Goal: Task Accomplishment & Management: Manage account settings

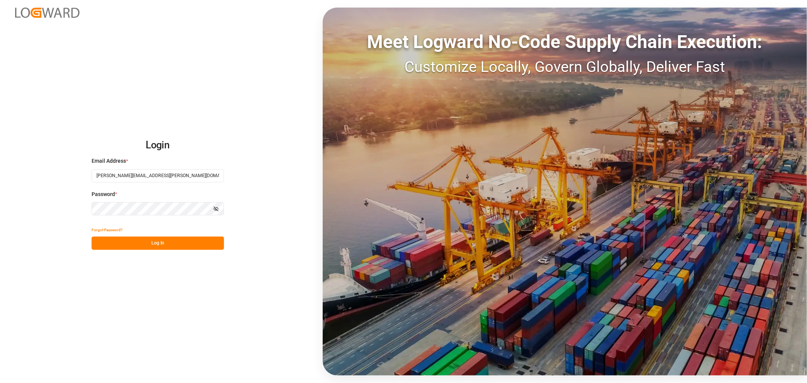
click at [159, 245] on button "Log In" at bounding box center [158, 242] width 132 height 13
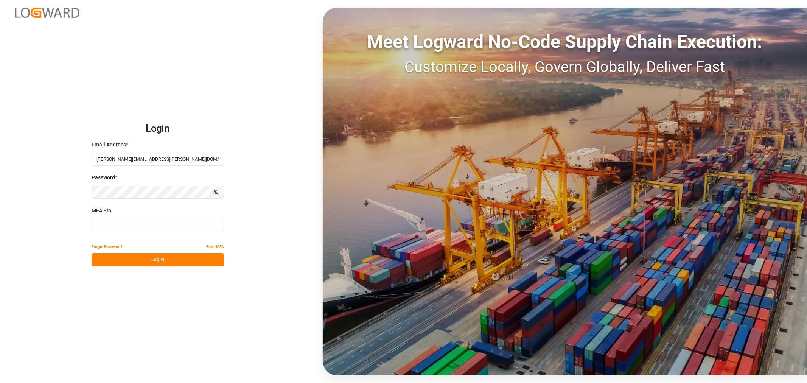
click at [158, 226] on input at bounding box center [158, 225] width 132 height 13
type input "972621"
click at [164, 263] on button "Log In" at bounding box center [158, 259] width 132 height 13
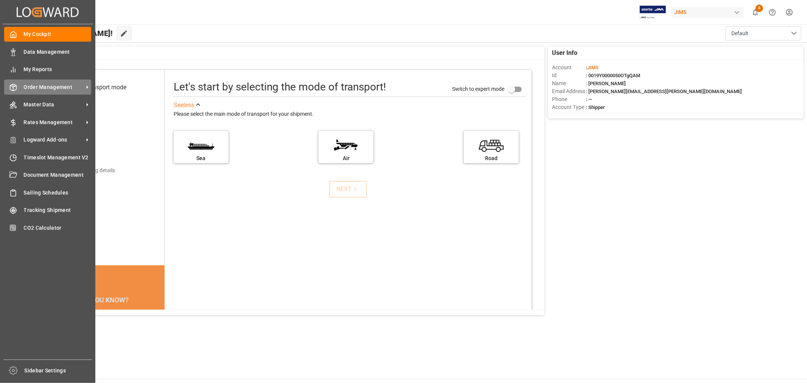
click at [52, 87] on span "Order Management" at bounding box center [54, 87] width 60 height 8
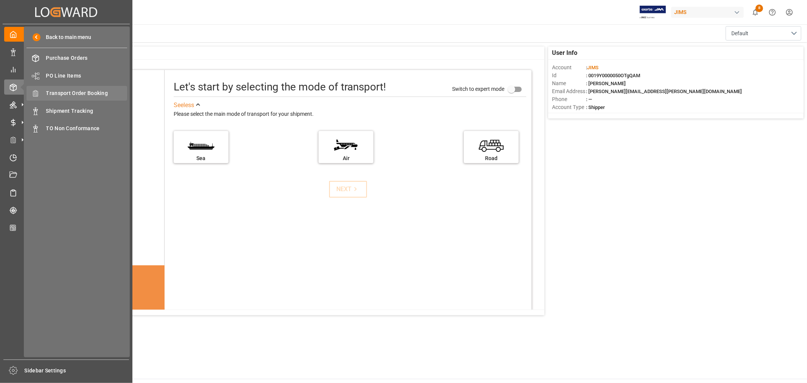
click at [84, 92] on span "Transport Order Booking" at bounding box center [86, 93] width 81 height 8
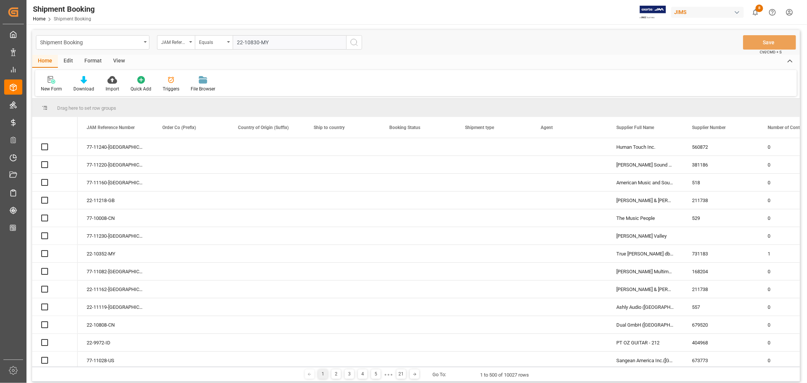
type input "22-10830-MY"
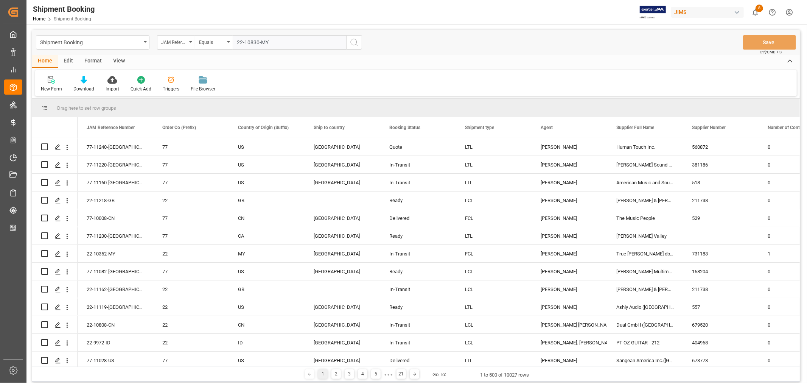
click at [353, 42] on icon "search button" at bounding box center [354, 42] width 9 height 9
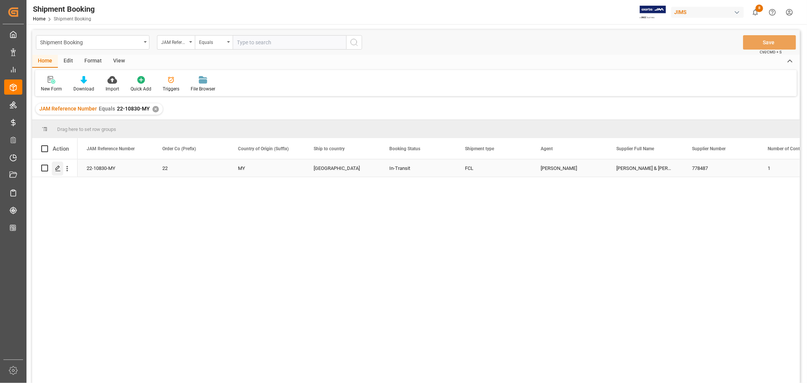
click at [59, 169] on icon "Press SPACE to select this row." at bounding box center [58, 168] width 6 height 6
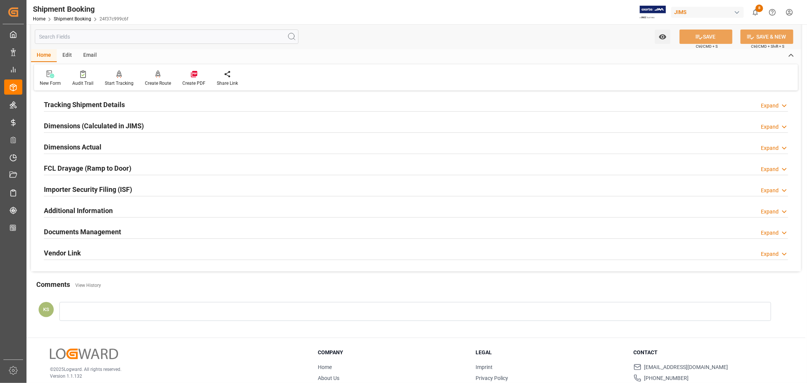
scroll to position [168, 0]
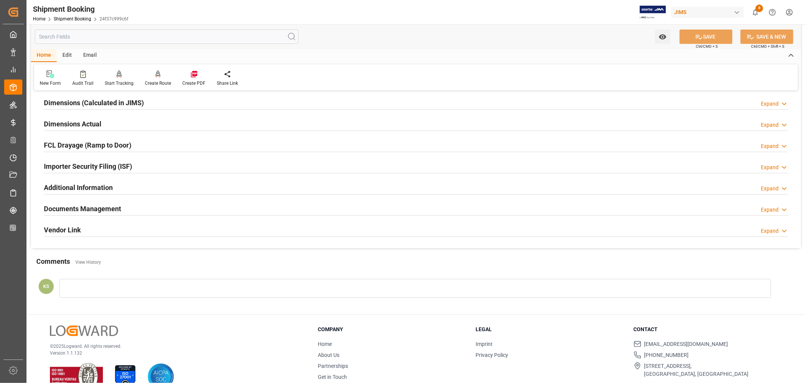
click at [143, 164] on div "Importer Security Filing (ISF) Expand" at bounding box center [416, 166] width 744 height 14
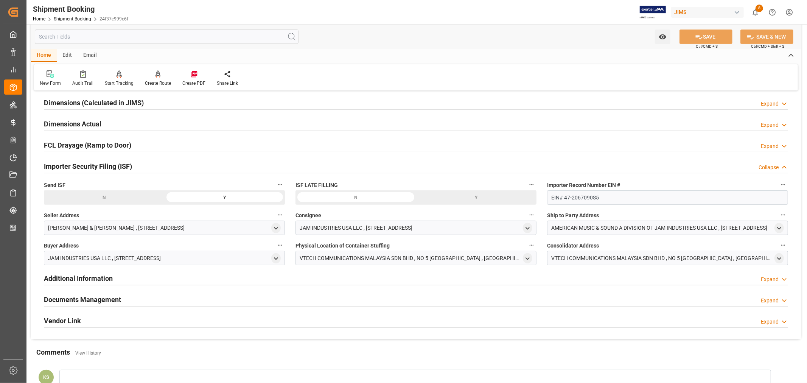
click at [143, 164] on div "Importer Security Filing (ISF) Collapse" at bounding box center [416, 166] width 744 height 14
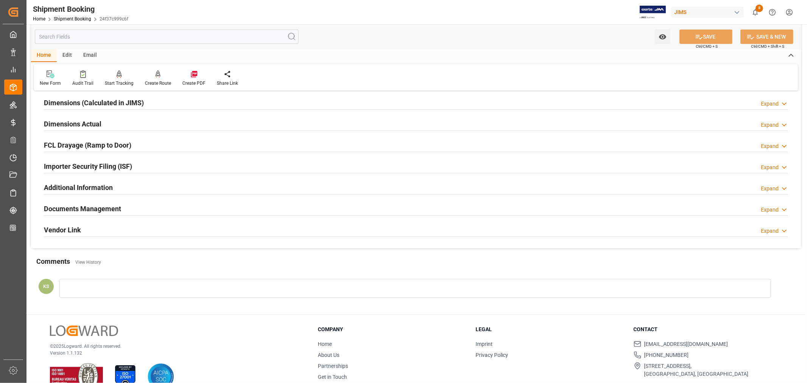
click at [138, 208] on div "Documents Management Expand" at bounding box center [416, 208] width 744 height 14
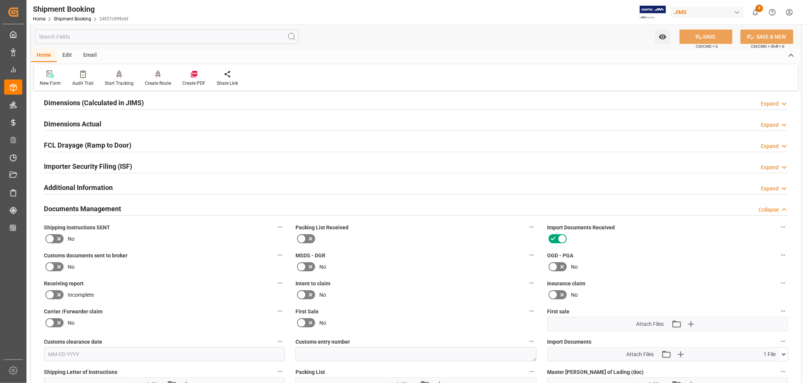
click at [302, 322] on icon at bounding box center [301, 322] width 9 height 9
click at [0, 0] on input "checkbox" at bounding box center [0, 0] width 0 height 0
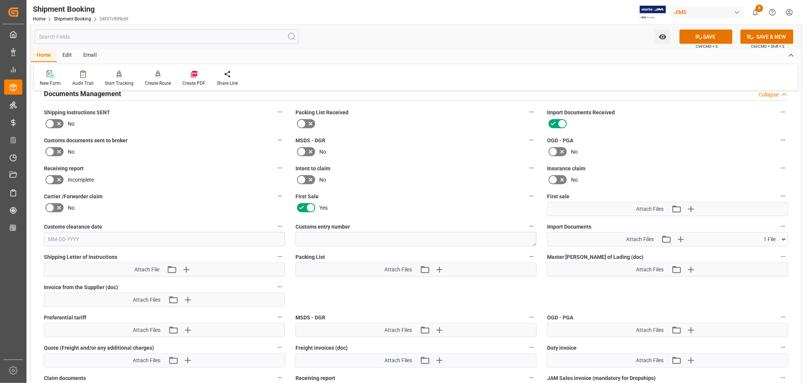
scroll to position [294, 0]
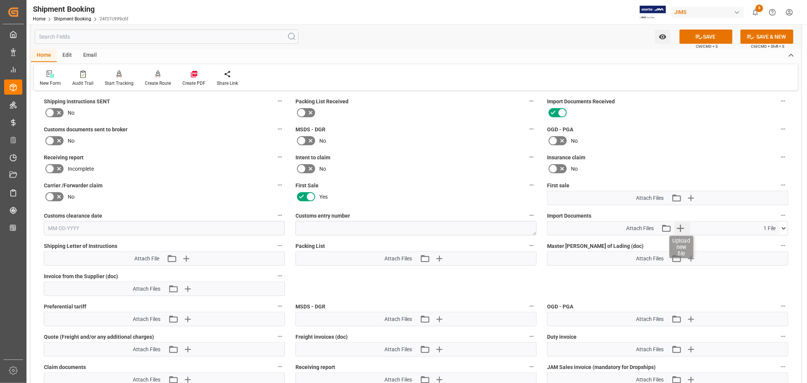
click at [683, 226] on icon "button" at bounding box center [680, 228] width 7 height 7
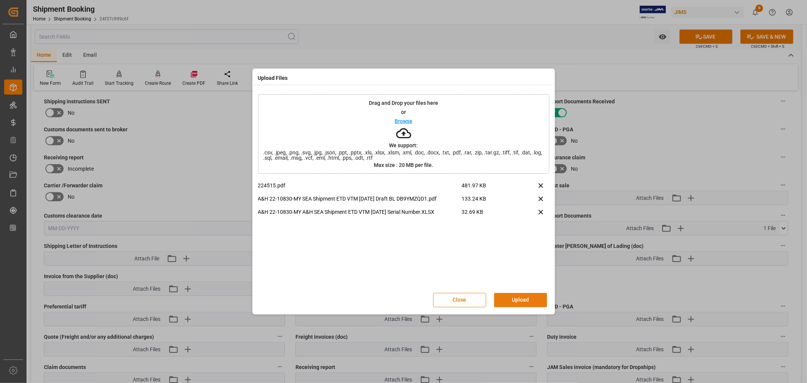
click at [524, 300] on button "Upload" at bounding box center [520, 300] width 53 height 14
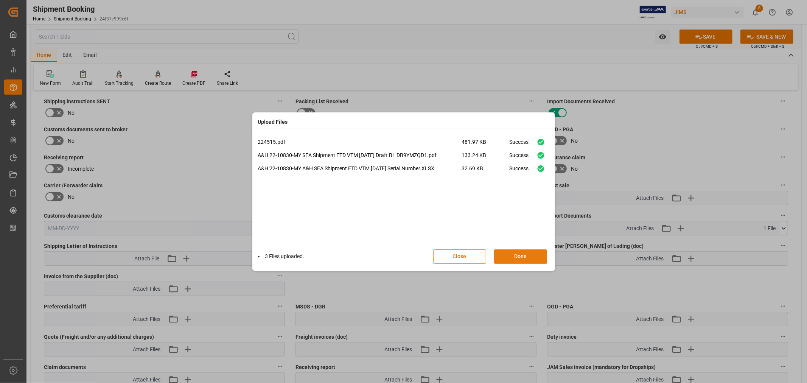
click at [524, 255] on button "Done" at bounding box center [520, 256] width 53 height 14
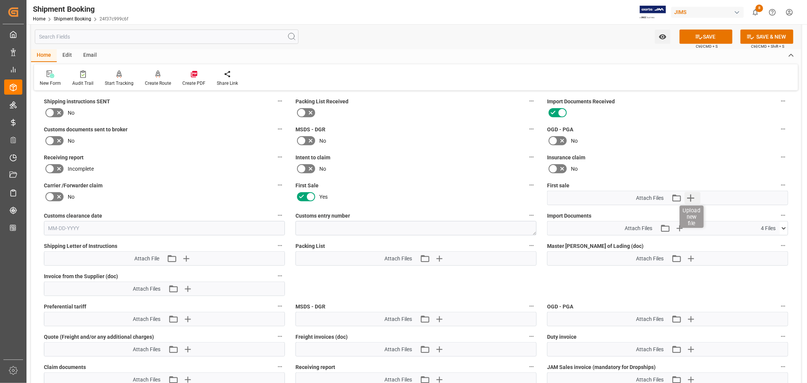
click at [693, 197] on icon "button" at bounding box center [690, 198] width 12 height 12
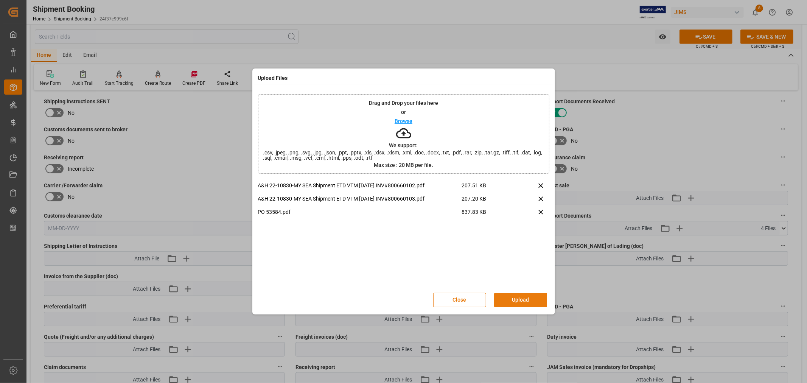
click at [512, 302] on button "Upload" at bounding box center [520, 300] width 53 height 14
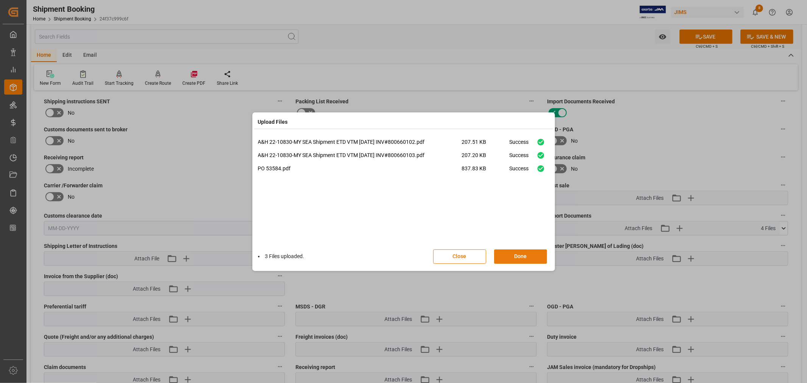
click at [519, 255] on button "Done" at bounding box center [520, 256] width 53 height 14
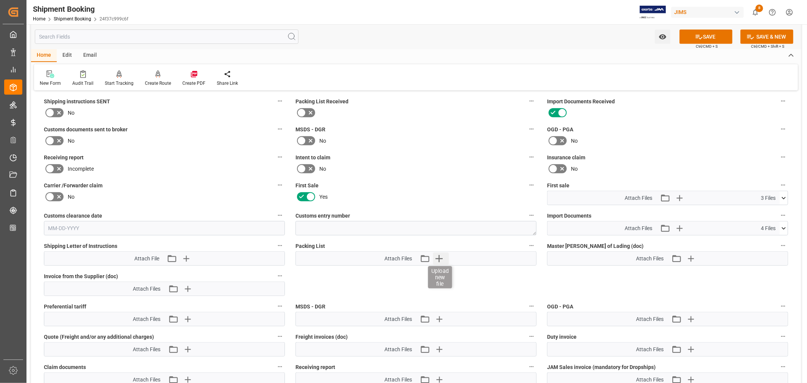
click at [441, 258] on icon "button" at bounding box center [439, 258] width 12 height 12
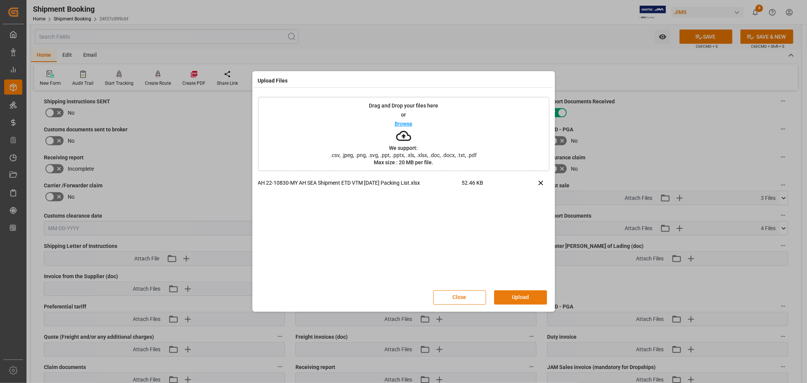
click at [518, 297] on button "Upload" at bounding box center [520, 297] width 53 height 14
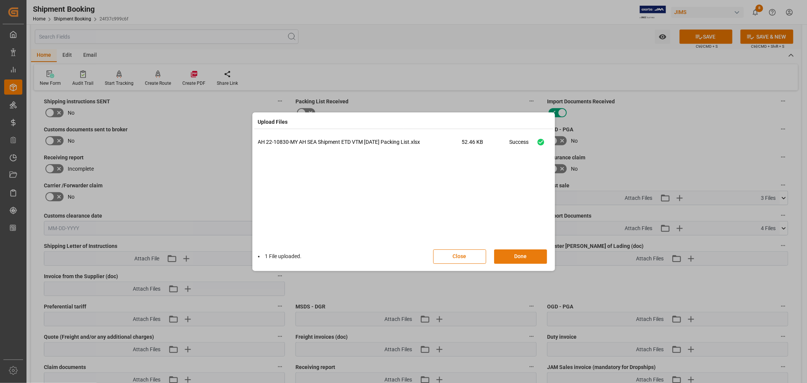
click at [521, 253] on button "Done" at bounding box center [520, 256] width 53 height 14
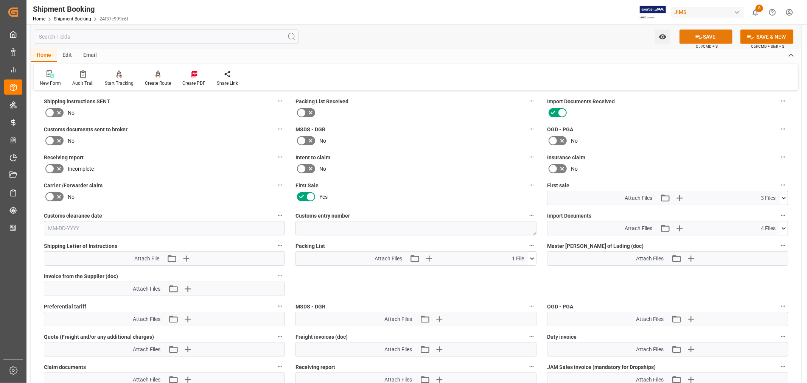
click at [706, 38] on button "SAVE" at bounding box center [705, 37] width 53 height 14
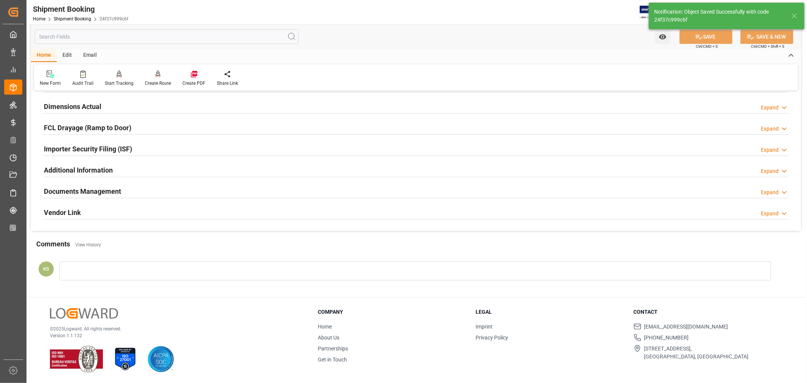
scroll to position [0, 0]
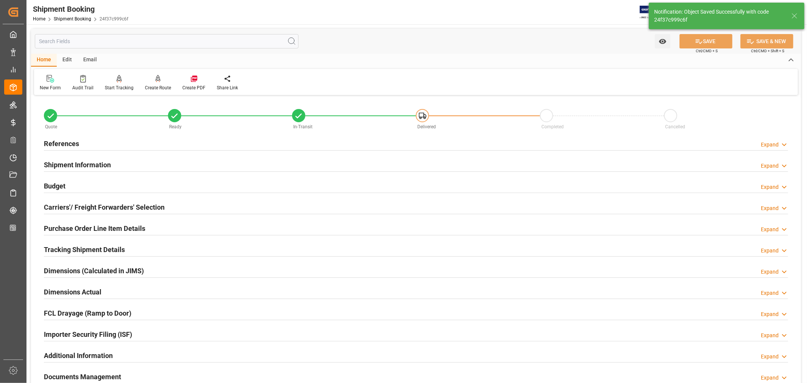
click at [62, 140] on h2 "References" at bounding box center [61, 143] width 35 height 10
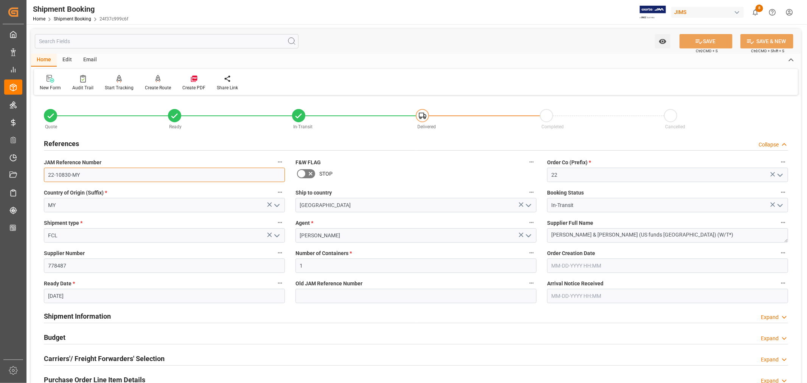
drag, startPoint x: 80, startPoint y: 174, endPoint x: 47, endPoint y: 177, distance: 33.4
click at [47, 177] on input "22-10830-MY" at bounding box center [164, 175] width 241 height 14
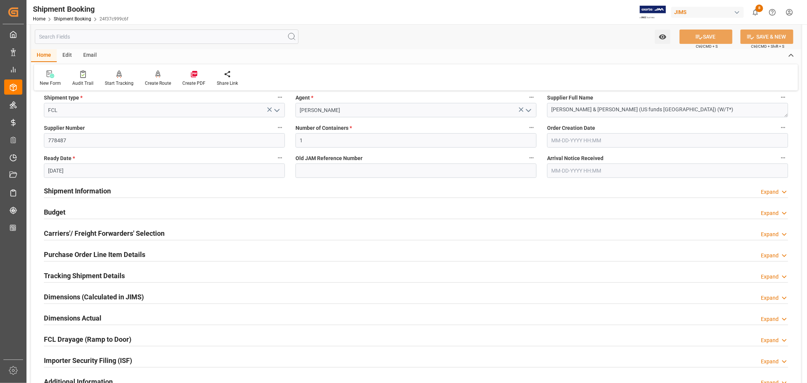
scroll to position [126, 0]
click at [106, 187] on h2 "Shipment Information" at bounding box center [77, 190] width 67 height 10
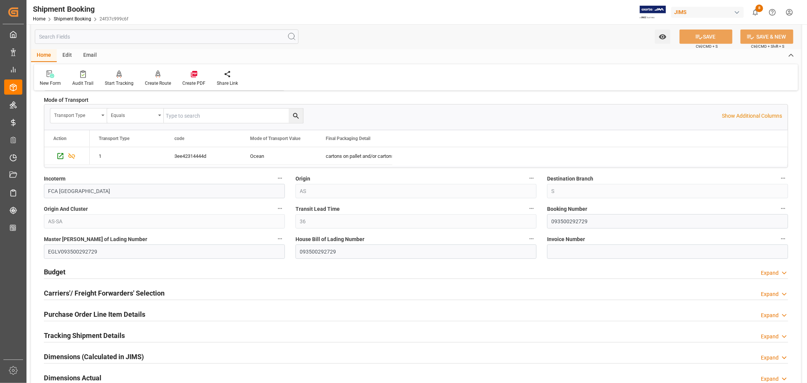
scroll to position [378, 0]
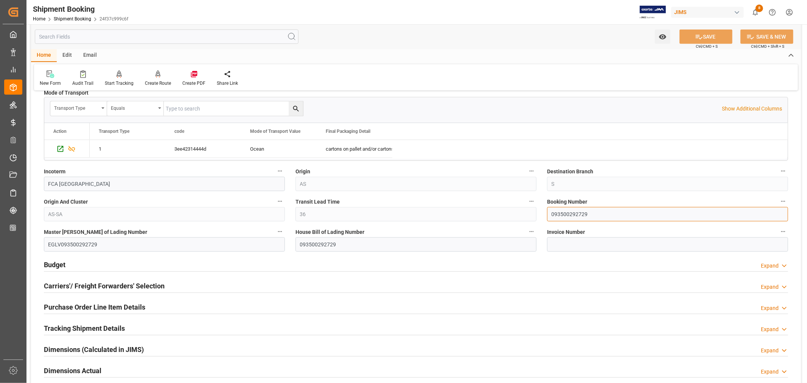
click at [562, 215] on input "093500292729" at bounding box center [667, 214] width 241 height 14
click at [81, 328] on h2 "Tracking Shipment Details" at bounding box center [84, 328] width 81 height 10
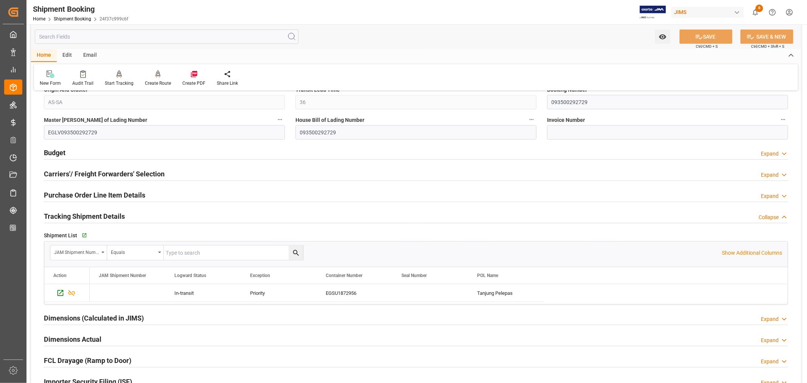
scroll to position [504, 0]
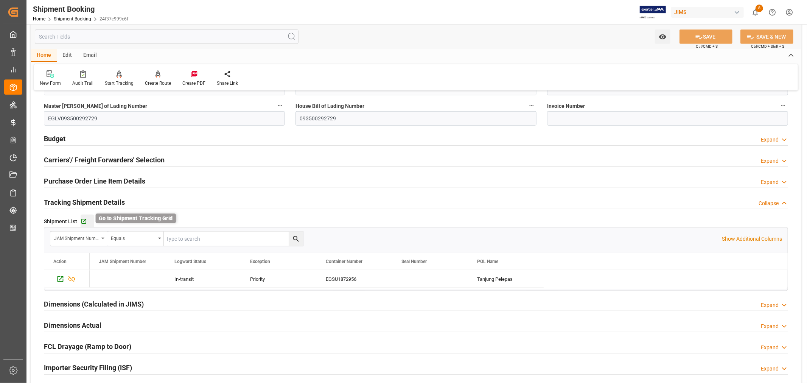
click at [82, 222] on icon "button" at bounding box center [84, 221] width 6 height 6
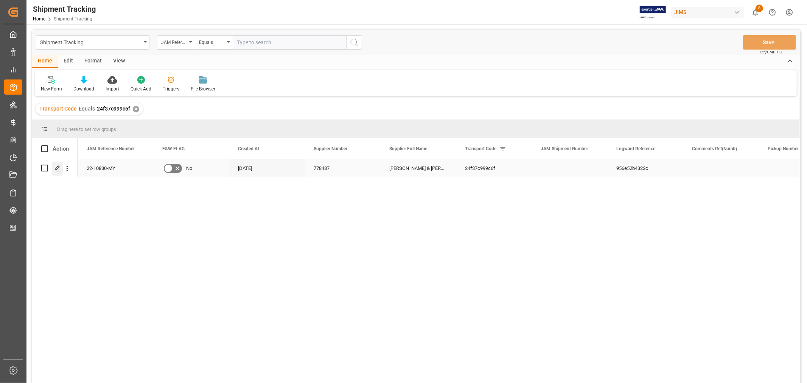
click at [59, 167] on icon "Press SPACE to select this row." at bounding box center [58, 168] width 6 height 6
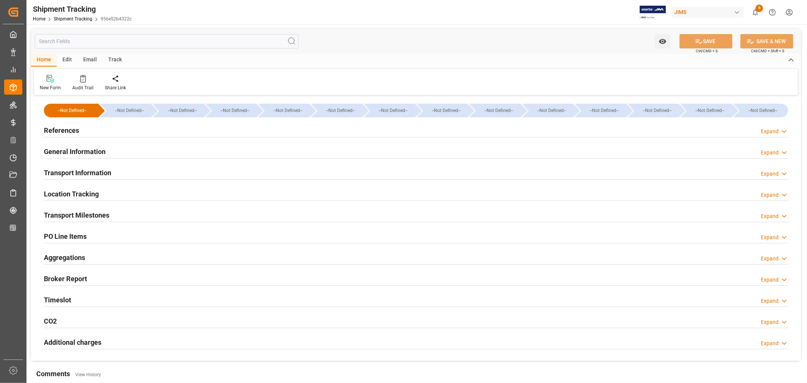
type input "09-22-2025 00:00"
type input "[DATE]"
type input "09-24-2025"
type input "09-28-2025 00:00"
type input "11-03-2025"
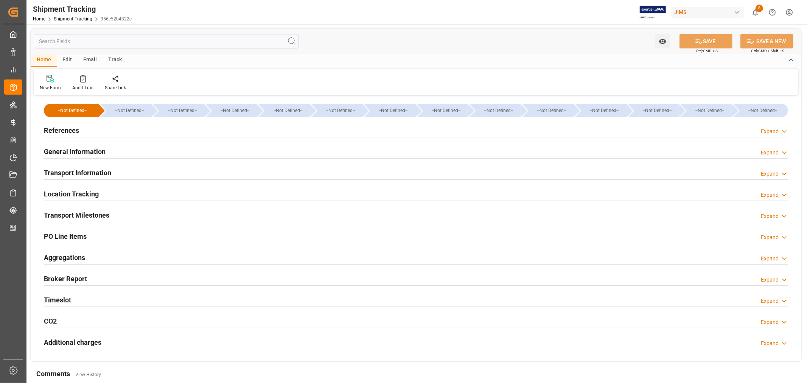
type input "11-25-2025 00:00"
click at [146, 213] on div "Transport Milestones Expand" at bounding box center [416, 214] width 744 height 14
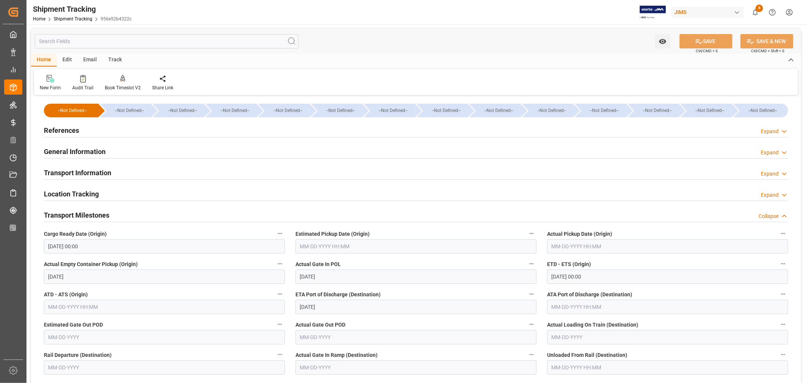
click at [65, 131] on h2 "References" at bounding box center [61, 130] width 35 height 10
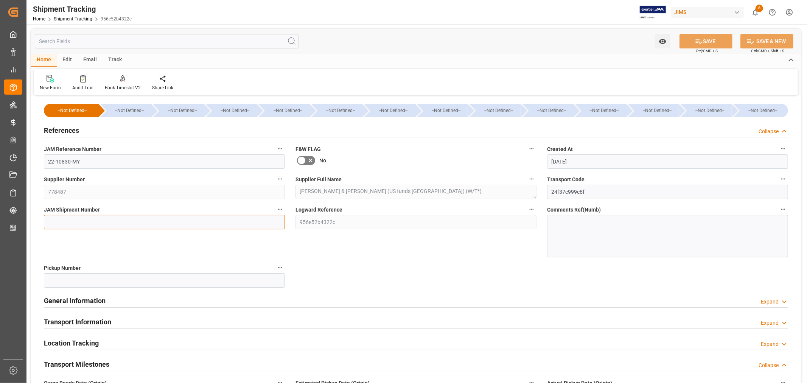
click at [59, 217] on input at bounding box center [164, 222] width 241 height 14
paste input "73180"
type input "73180"
click at [706, 39] on button "SAVE" at bounding box center [705, 41] width 53 height 14
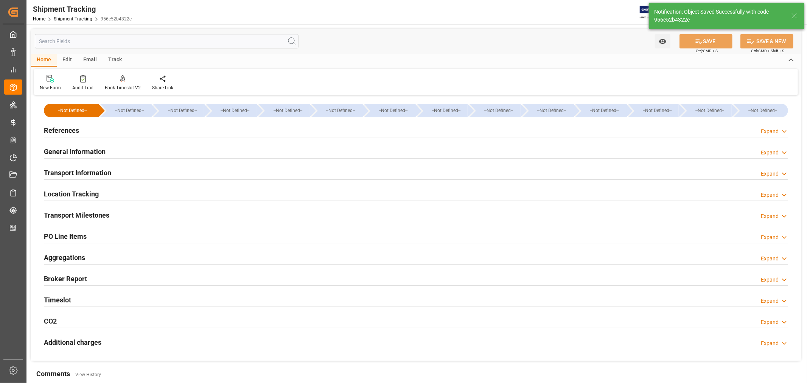
click at [98, 172] on h2 "Transport Information" at bounding box center [77, 173] width 67 height 10
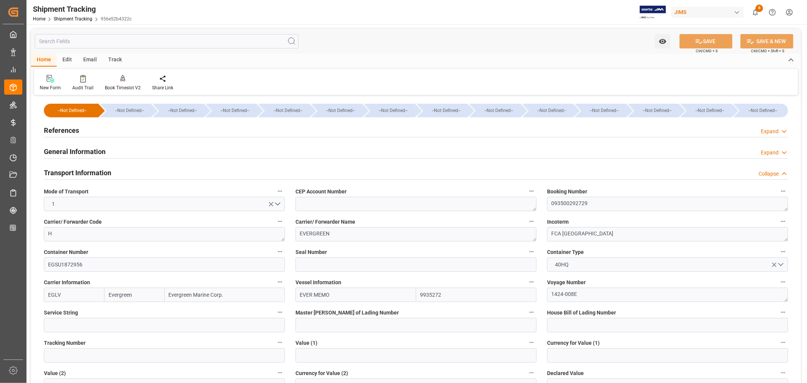
click at [98, 172] on h2 "Transport Information" at bounding box center [77, 173] width 67 height 10
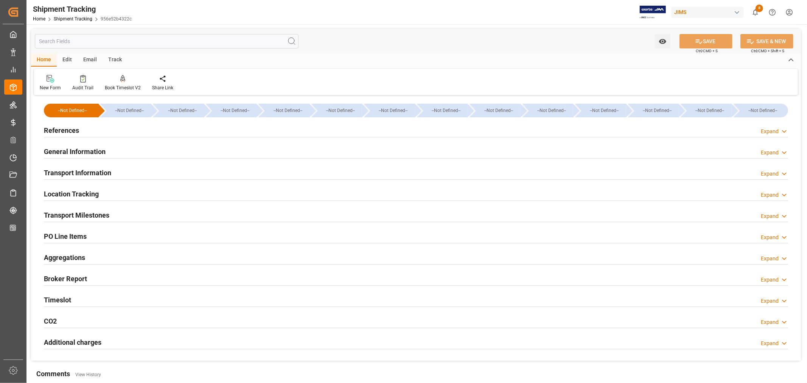
click at [95, 213] on h2 "Transport Milestones" at bounding box center [76, 215] width 65 height 10
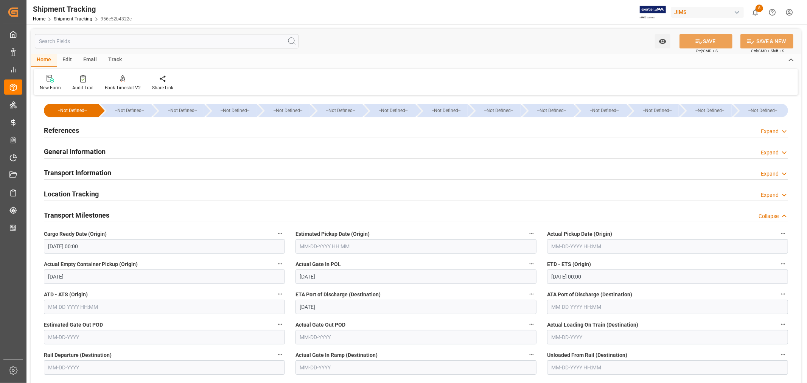
click at [347, 247] on input "text" at bounding box center [415, 246] width 241 height 14
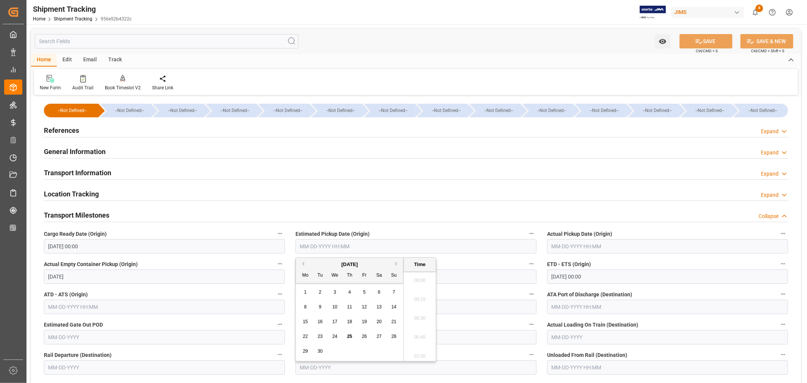
scroll to position [797, 0]
click at [308, 336] on div "22" at bounding box center [305, 336] width 9 height 9
type input "09-22-2025 00:00"
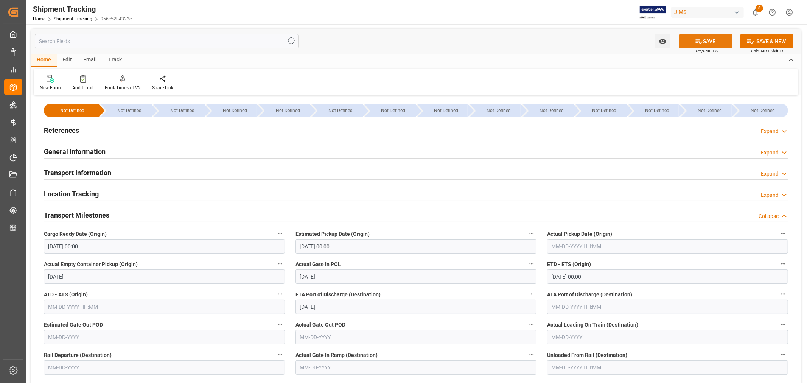
click at [707, 40] on button "SAVE" at bounding box center [705, 41] width 53 height 14
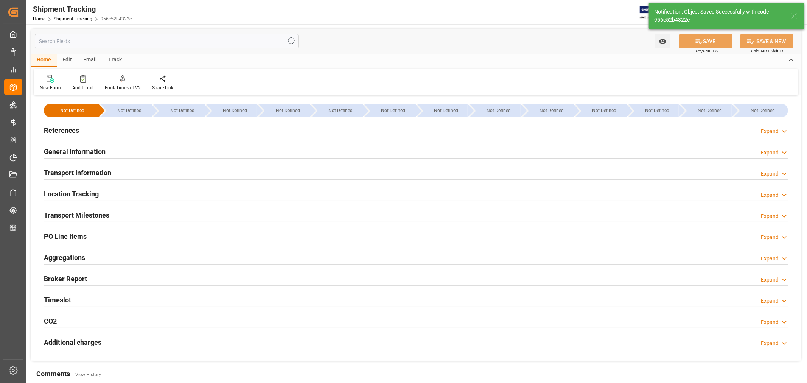
click at [118, 173] on div "Transport Information Expand" at bounding box center [416, 172] width 744 height 14
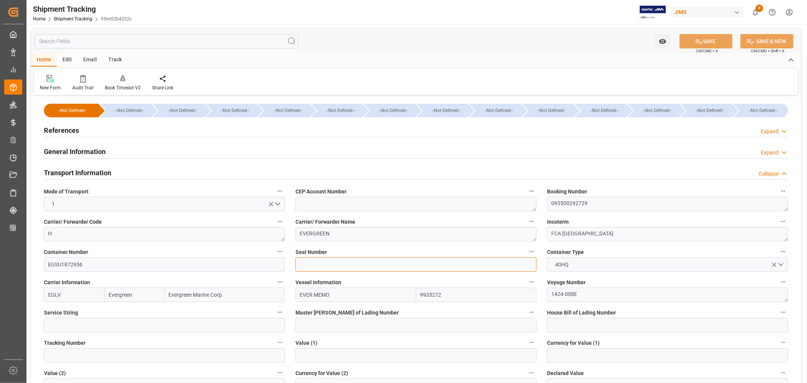
click at [300, 266] on input at bounding box center [415, 264] width 241 height 14
paste input "EMCVPX9423"
type input "EMCVPX9423"
click at [700, 40] on icon at bounding box center [699, 41] width 8 height 8
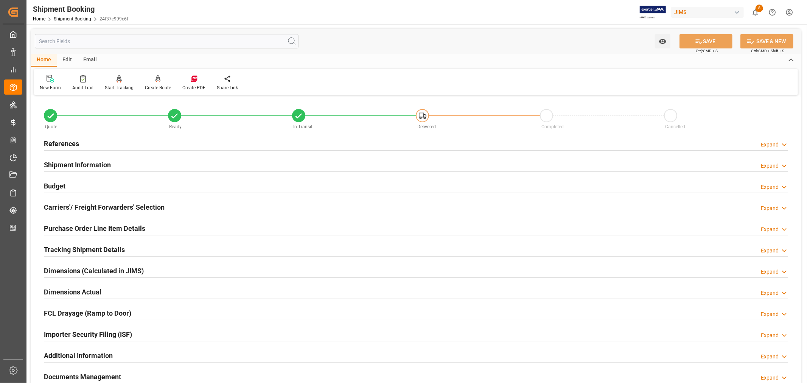
click at [92, 247] on h2 "Tracking Shipment Details" at bounding box center [84, 249] width 81 height 10
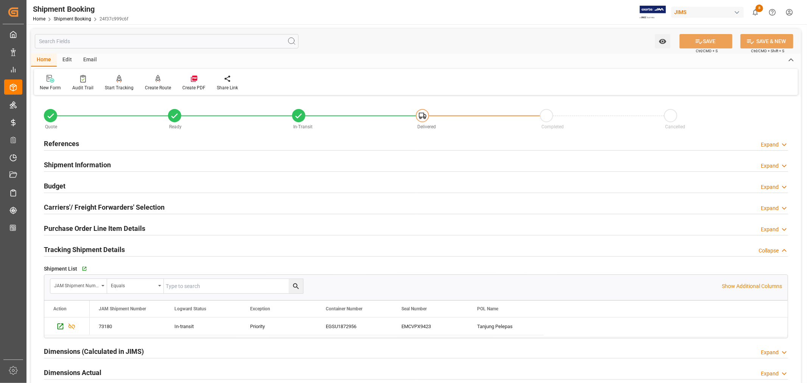
click at [61, 185] on h2 "Budget" at bounding box center [55, 186] width 22 height 10
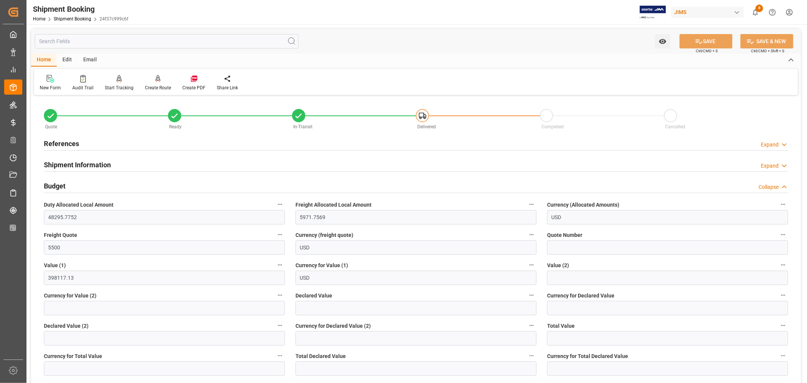
click at [54, 186] on h2 "Budget" at bounding box center [55, 186] width 22 height 10
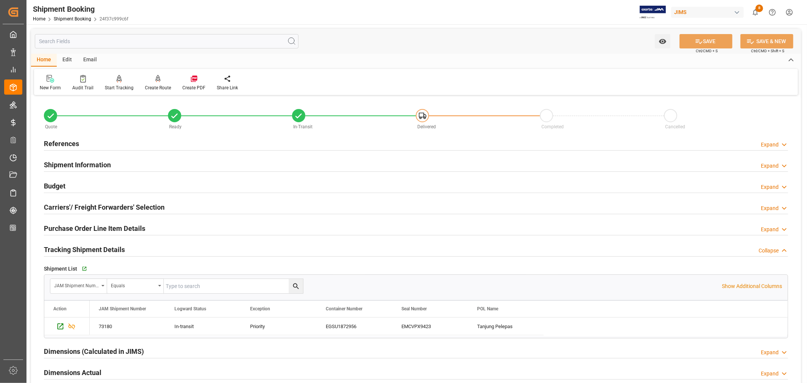
click at [79, 249] on h2 "Tracking Shipment Details" at bounding box center [84, 249] width 81 height 10
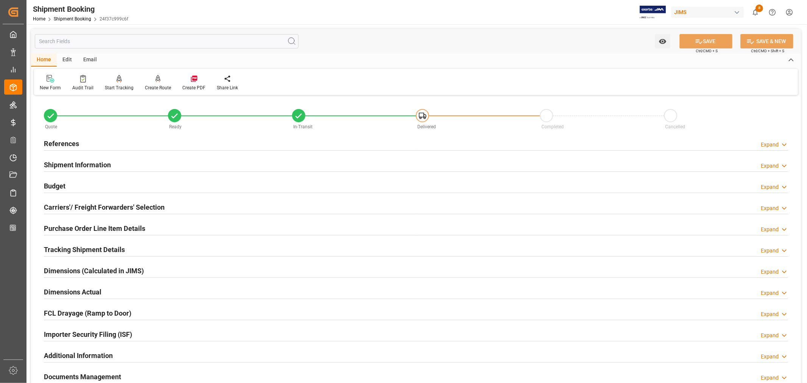
click at [80, 226] on h2 "Purchase Order Line Item Details" at bounding box center [94, 228] width 101 height 10
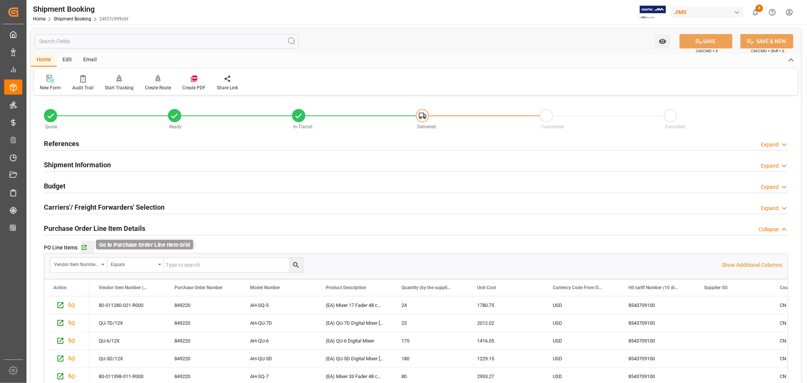
click at [83, 247] on icon "button" at bounding box center [84, 247] width 6 height 6
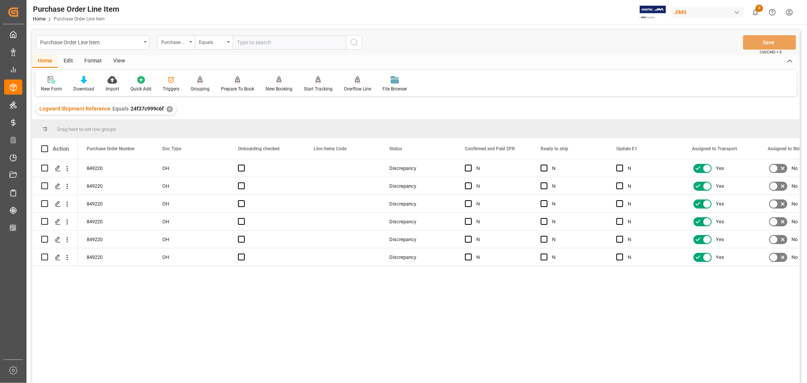
click at [118, 61] on div "View" at bounding box center [118, 61] width 23 height 13
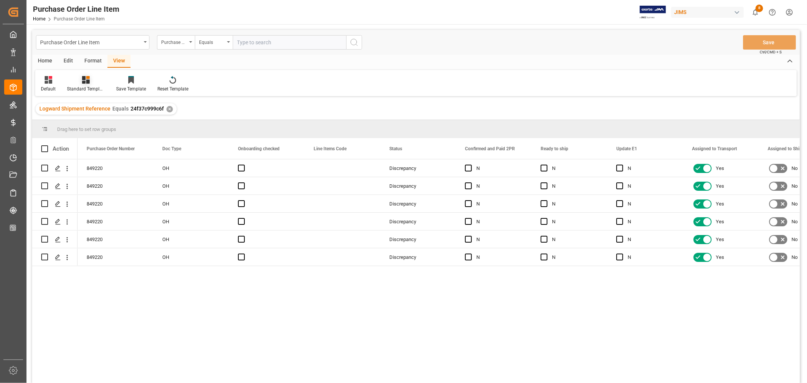
click at [81, 88] on div "Standard Templates" at bounding box center [86, 89] width 38 height 7
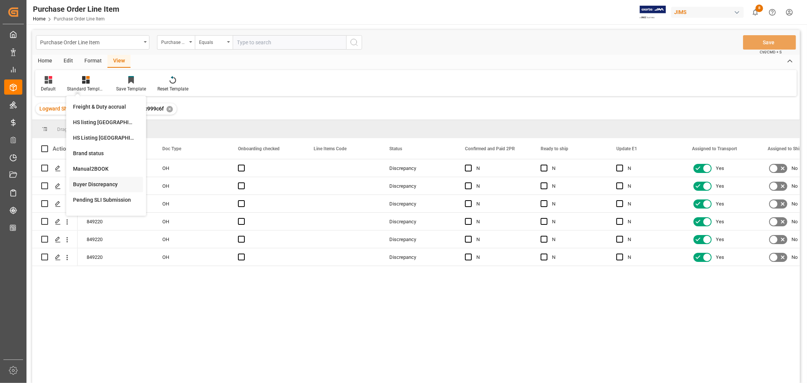
click at [91, 185] on div "Buyer Discrepancy" at bounding box center [106, 184] width 66 height 8
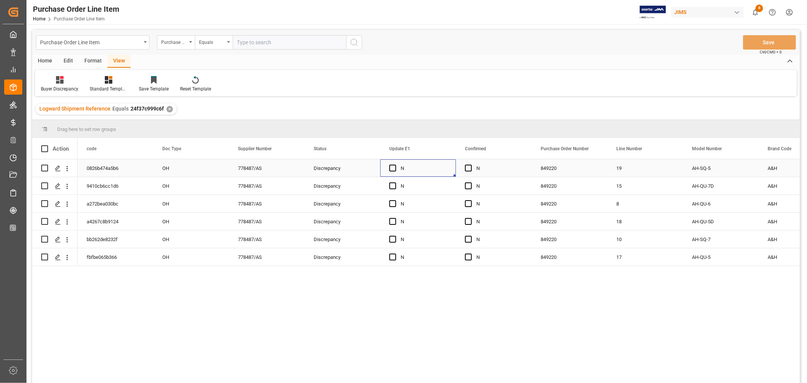
click at [441, 170] on div "N" at bounding box center [424, 168] width 46 height 17
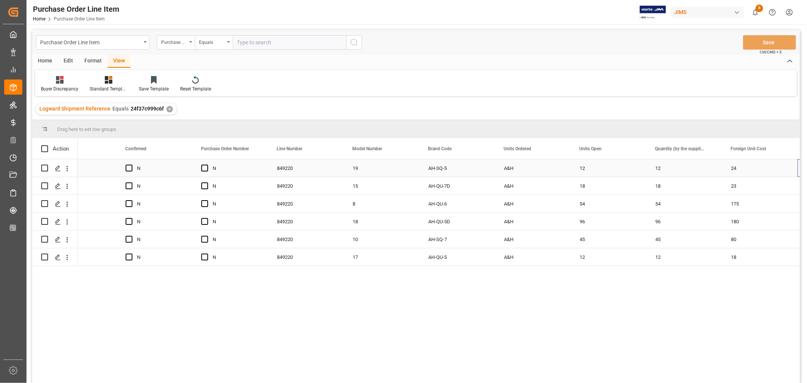
scroll to position [0, 339]
click at [584, 167] on div "12" at bounding box center [609, 167] width 76 height 17
drag, startPoint x: 645, startPoint y: 176, endPoint x: 667, endPoint y: 173, distance: 22.5
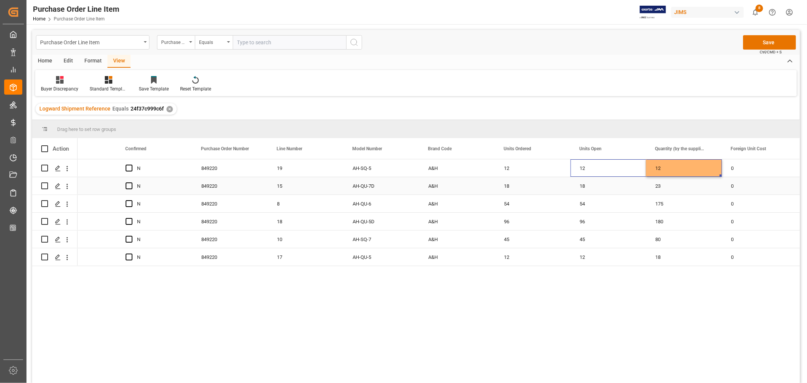
click at [581, 186] on div "18" at bounding box center [609, 185] width 76 height 17
drag, startPoint x: 645, startPoint y: 193, endPoint x: 675, endPoint y: 190, distance: 30.8
click at [581, 204] on div "54" at bounding box center [609, 203] width 76 height 17
drag, startPoint x: 645, startPoint y: 210, endPoint x: 669, endPoint y: 208, distance: 24.3
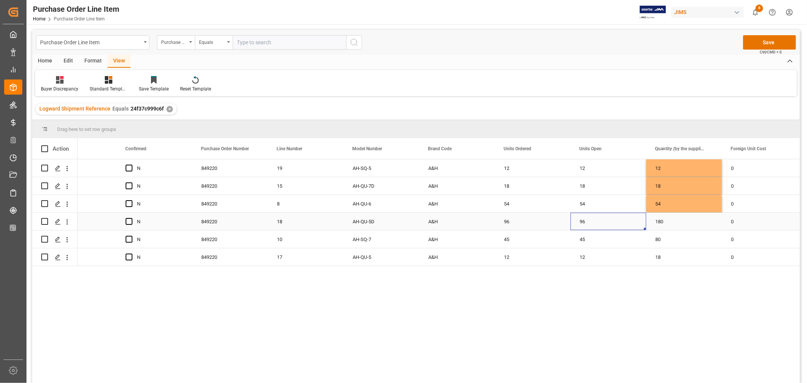
click at [583, 221] on div "96" at bounding box center [609, 221] width 76 height 17
drag, startPoint x: 645, startPoint y: 228, endPoint x: 678, endPoint y: 224, distance: 33.2
click at [585, 238] on div "45" at bounding box center [609, 238] width 76 height 17
drag, startPoint x: 644, startPoint y: 245, endPoint x: 676, endPoint y: 240, distance: 32.2
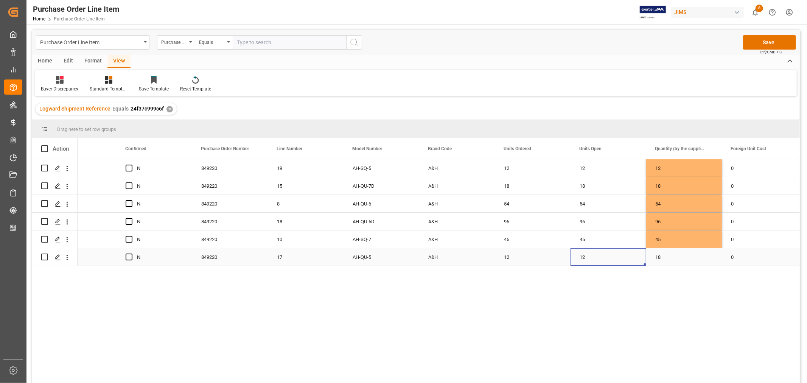
click at [583, 254] on div "12" at bounding box center [609, 256] width 76 height 17
drag, startPoint x: 645, startPoint y: 264, endPoint x: 679, endPoint y: 260, distance: 34.3
click at [471, 172] on div "A&H" at bounding box center [457, 167] width 76 height 17
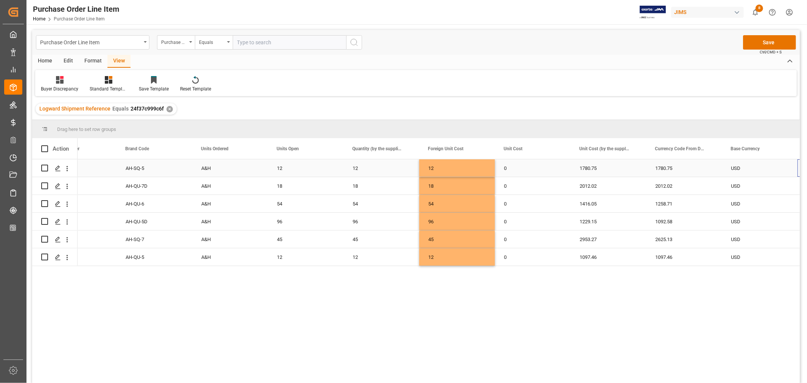
scroll to position [0, 642]
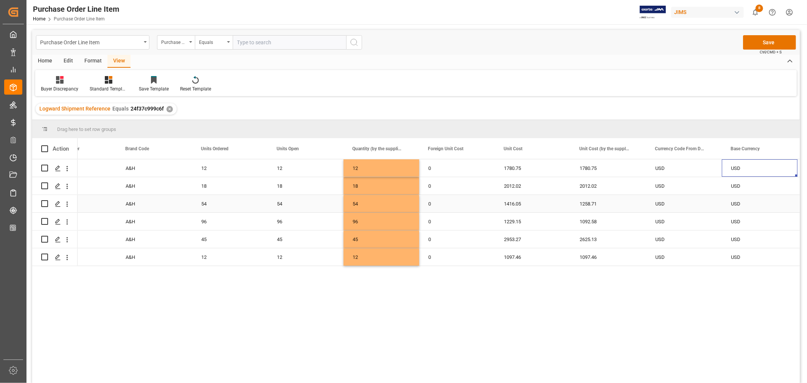
click at [515, 202] on div "1416.05" at bounding box center [533, 203] width 76 height 17
drag, startPoint x: 568, startPoint y: 210, endPoint x: 603, endPoint y: 205, distance: 34.8
click at [520, 221] on div "1229.15" at bounding box center [533, 221] width 76 height 17
drag, startPoint x: 569, startPoint y: 229, endPoint x: 606, endPoint y: 227, distance: 36.7
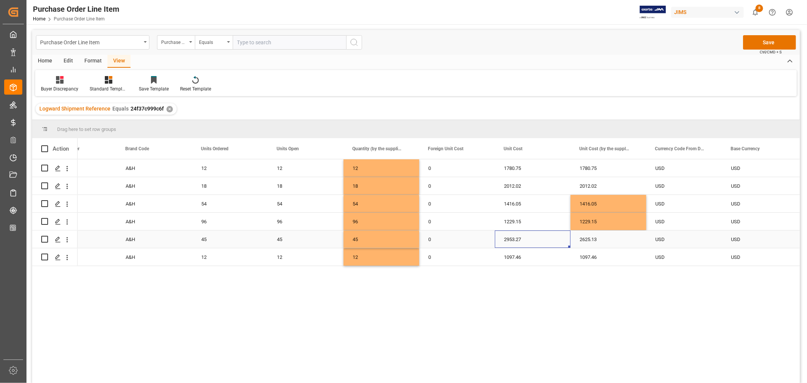
click at [513, 238] on div "2953.27" at bounding box center [533, 238] width 76 height 17
drag, startPoint x: 569, startPoint y: 246, endPoint x: 602, endPoint y: 244, distance: 33.7
click at [765, 43] on button "Save" at bounding box center [769, 42] width 53 height 14
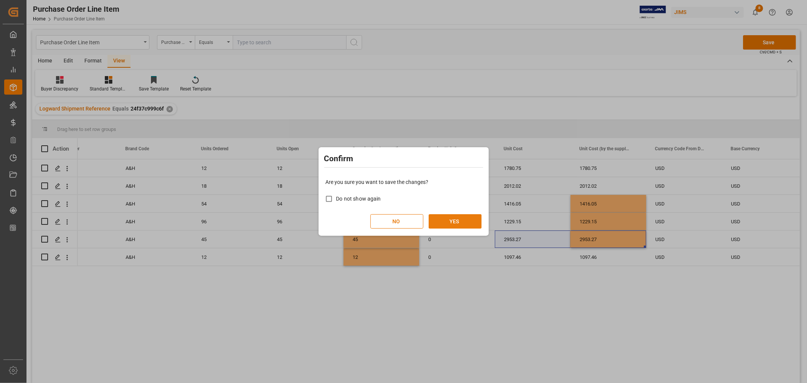
click at [449, 221] on button "YES" at bounding box center [455, 221] width 53 height 14
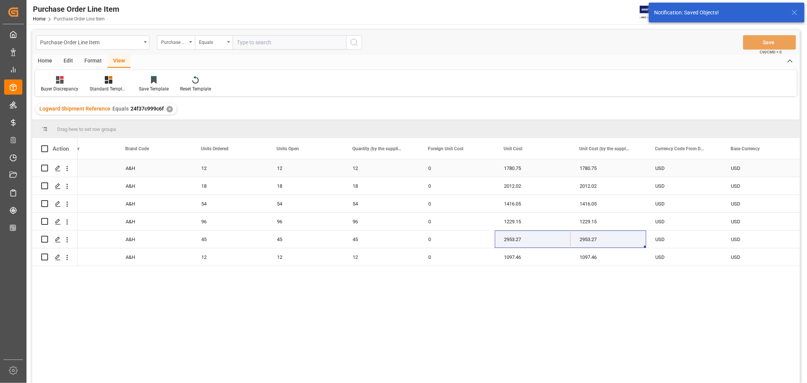
click at [377, 169] on div "12" at bounding box center [382, 167] width 76 height 17
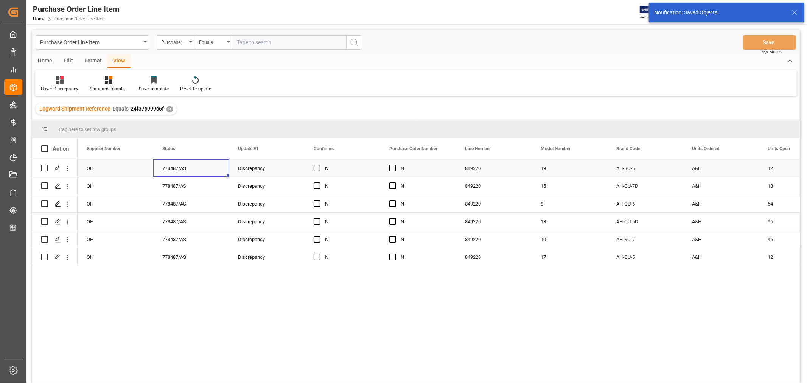
scroll to position [0, 0]
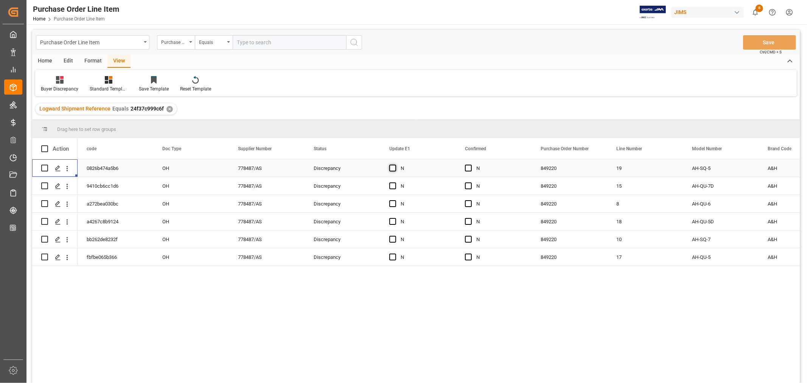
click at [394, 168] on span "Press SPACE to select this row." at bounding box center [392, 168] width 7 height 7
click at [395, 165] on input "Press SPACE to select this row." at bounding box center [395, 165] width 0 height 0
drag, startPoint x: 454, startPoint y: 175, endPoint x: 483, endPoint y: 173, distance: 29.3
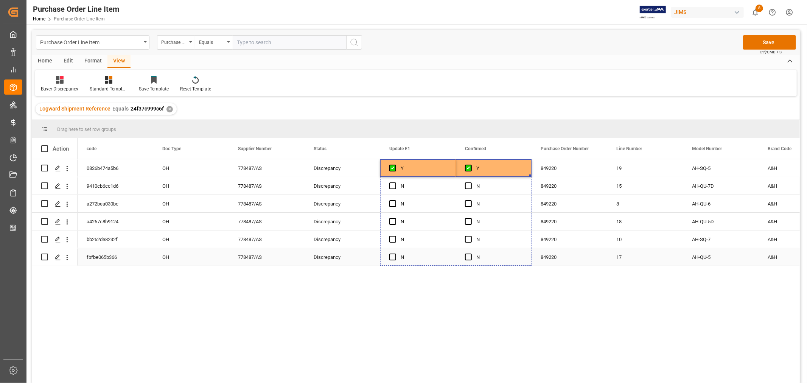
drag, startPoint x: 530, startPoint y: 175, endPoint x: 523, endPoint y: 253, distance: 77.9
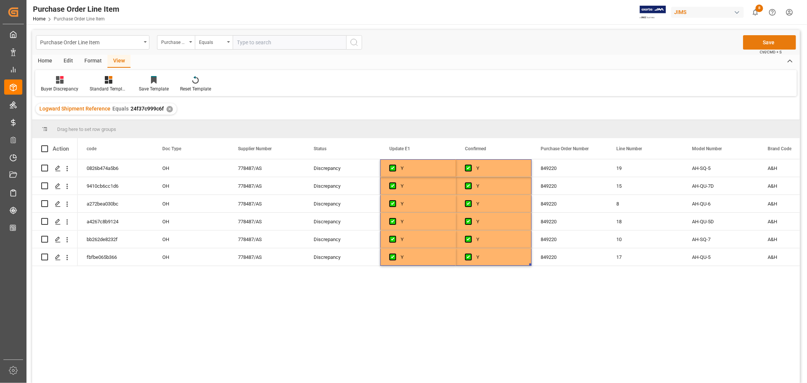
click at [767, 43] on button "Save" at bounding box center [769, 42] width 53 height 14
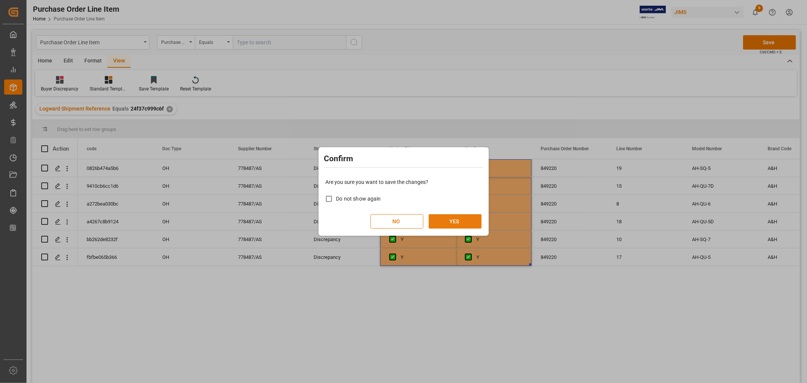
click at [451, 222] on button "YES" at bounding box center [455, 221] width 53 height 14
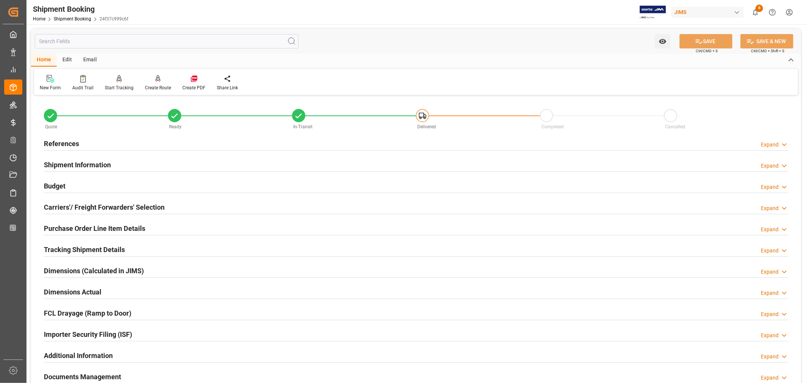
click at [63, 142] on h2 "References" at bounding box center [61, 143] width 35 height 10
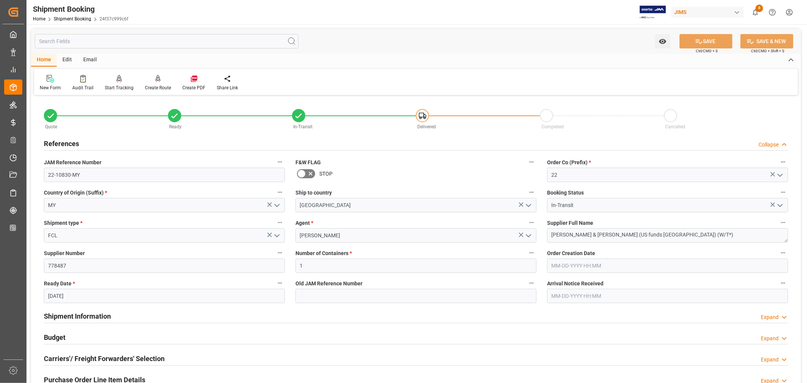
click at [63, 142] on h2 "References" at bounding box center [61, 143] width 35 height 10
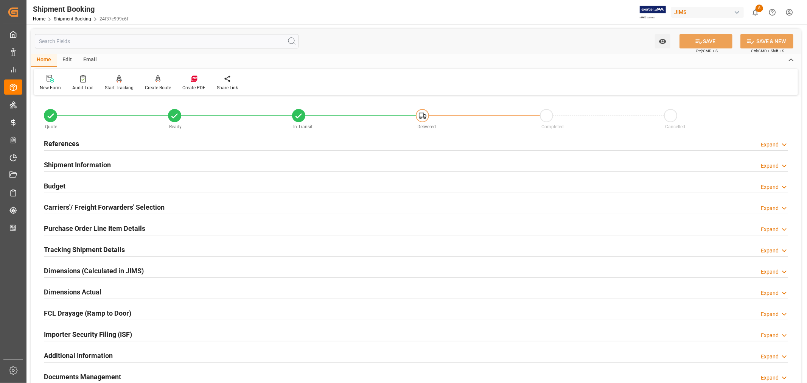
click at [86, 164] on h2 "Shipment Information" at bounding box center [77, 165] width 67 height 10
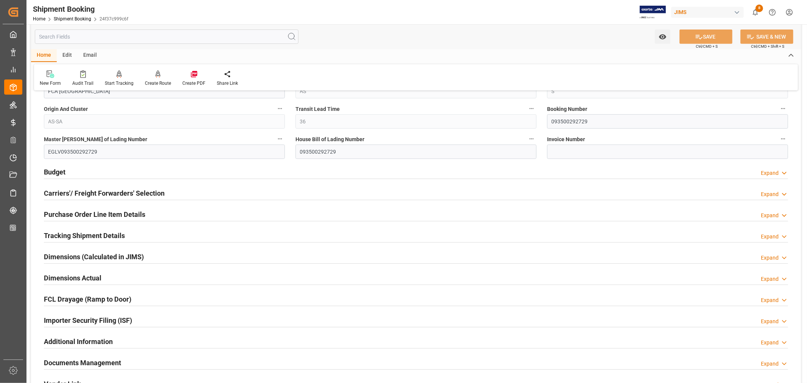
scroll to position [336, 0]
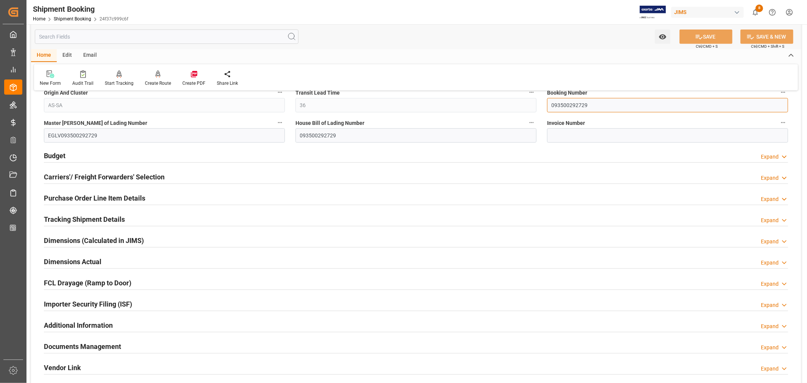
click at [572, 105] on input "093500292729" at bounding box center [667, 105] width 241 height 14
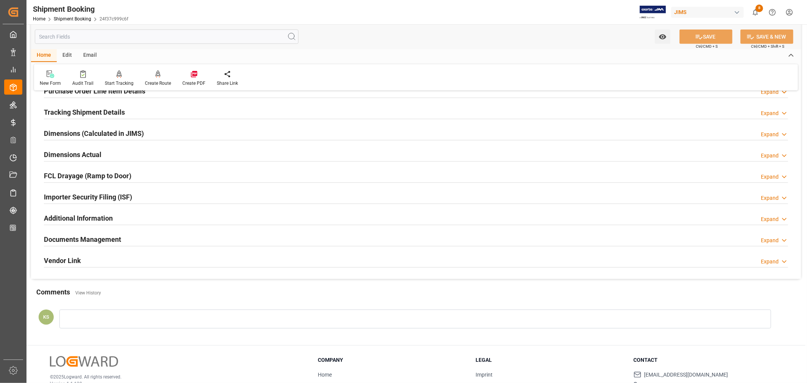
scroll to position [492, 0]
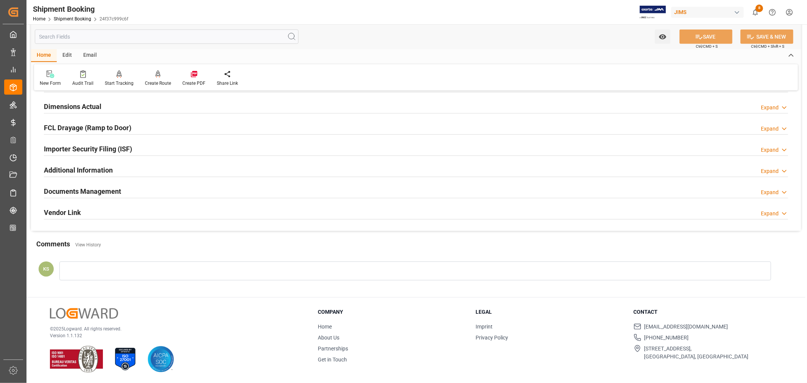
click at [233, 192] on div "Documents Management Expand" at bounding box center [416, 190] width 744 height 14
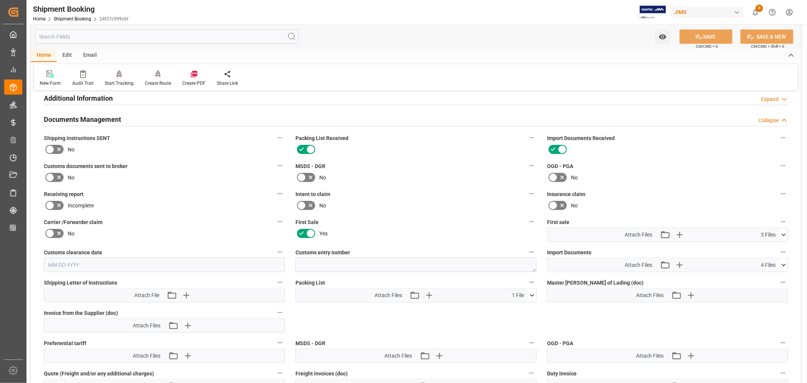
scroll to position [576, 0]
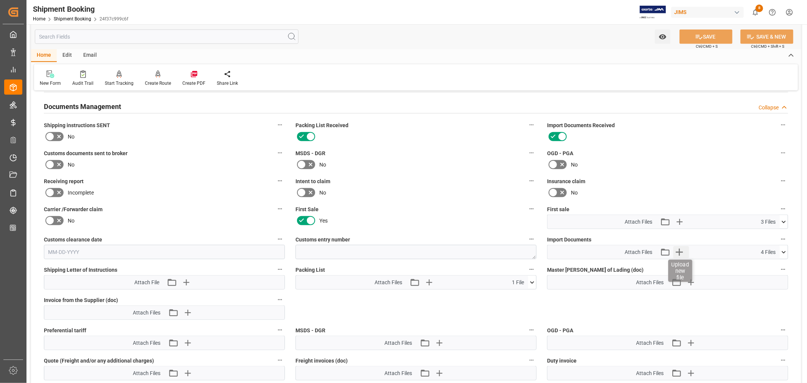
click at [681, 251] on icon "button" at bounding box center [679, 252] width 12 height 12
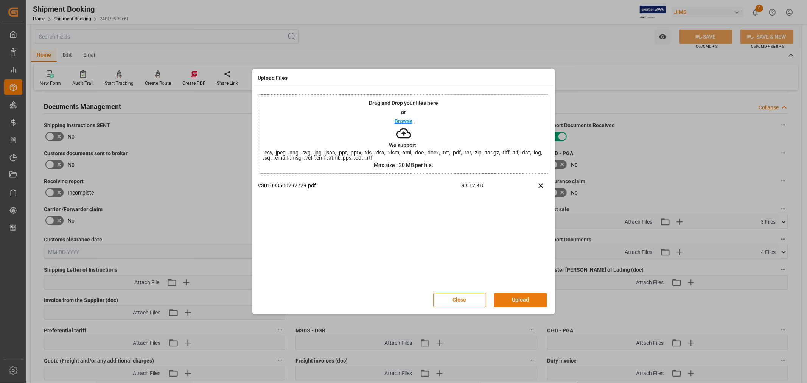
click at [517, 297] on button "Upload" at bounding box center [520, 300] width 53 height 14
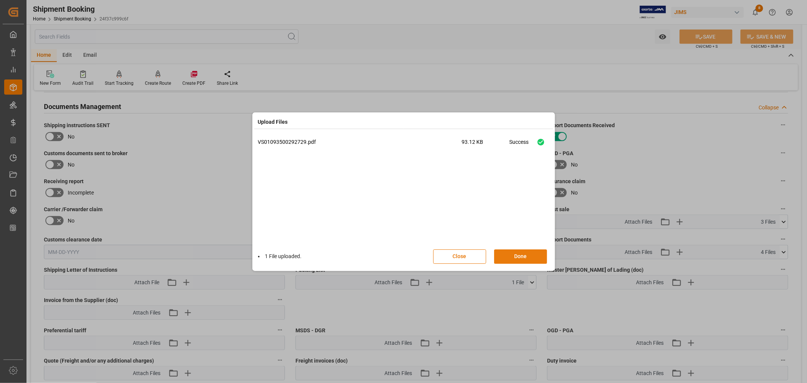
click at [515, 254] on button "Done" at bounding box center [520, 256] width 53 height 14
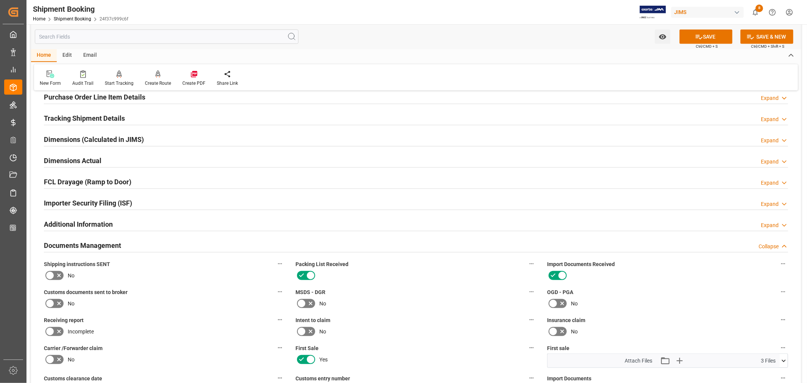
scroll to position [407, 0]
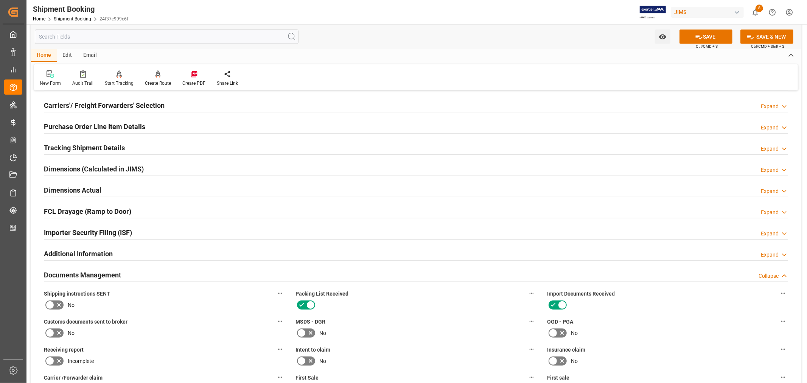
click at [76, 270] on h2 "Documents Management" at bounding box center [82, 275] width 77 height 10
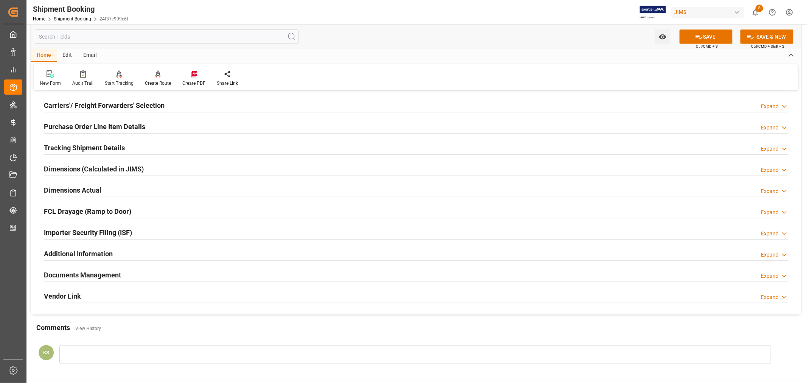
click at [82, 126] on h2 "Purchase Order Line Item Details" at bounding box center [94, 126] width 101 height 10
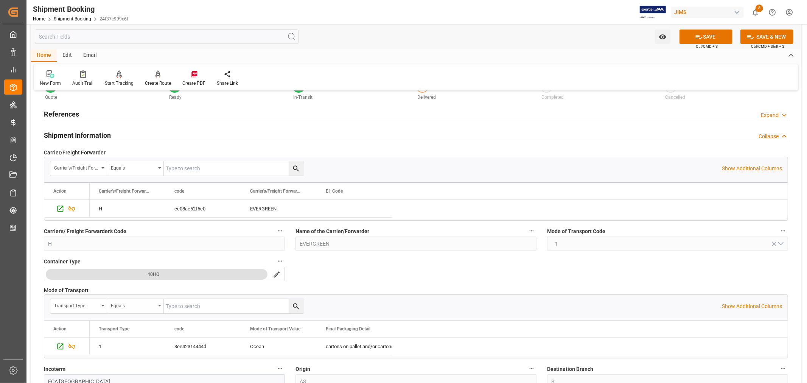
scroll to position [29, 0]
click at [96, 134] on h2 "Shipment Information" at bounding box center [77, 136] width 67 height 10
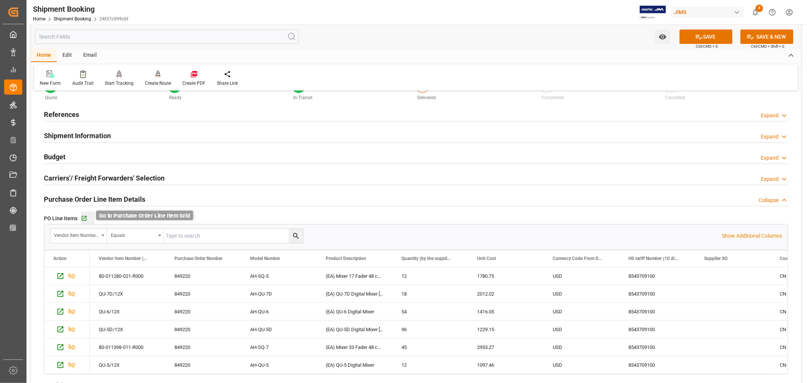
click at [84, 218] on icon "button" at bounding box center [84, 218] width 6 height 6
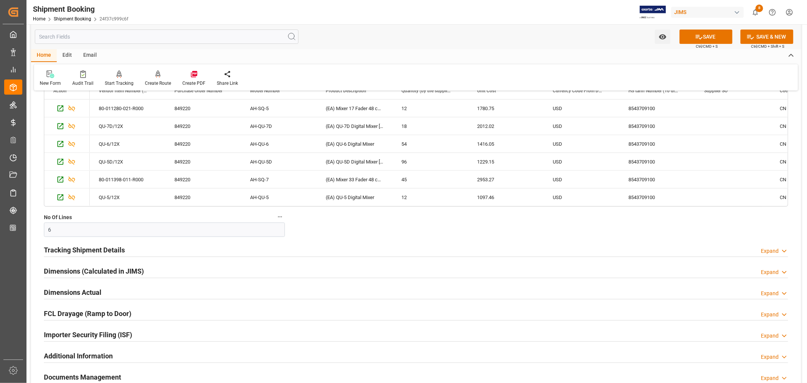
scroll to position [197, 0]
click at [97, 248] on h2 "Tracking Shipment Details" at bounding box center [84, 249] width 81 height 10
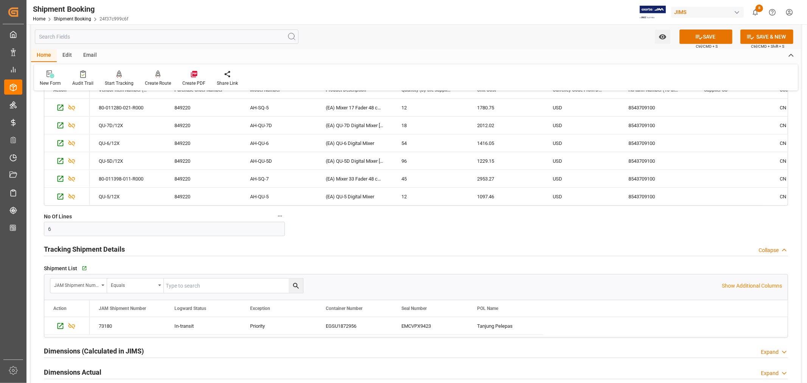
click at [97, 248] on h2 "Tracking Shipment Details" at bounding box center [84, 249] width 81 height 10
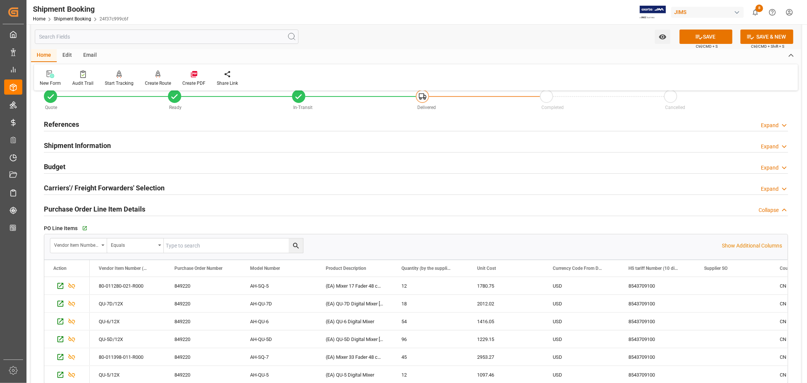
scroll to position [0, 0]
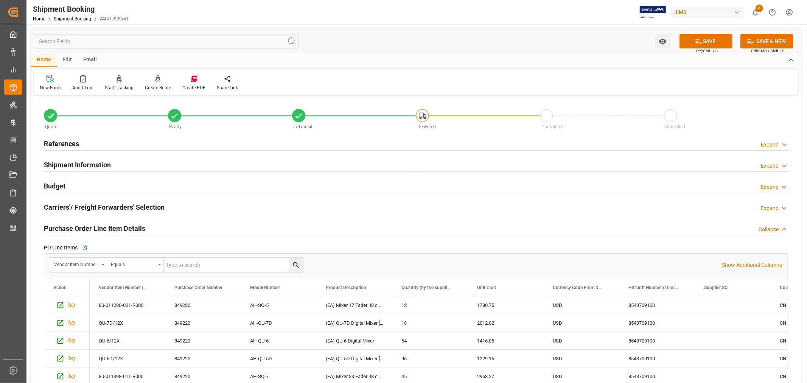
click at [84, 227] on h2 "Purchase Order Line Item Details" at bounding box center [94, 228] width 101 height 10
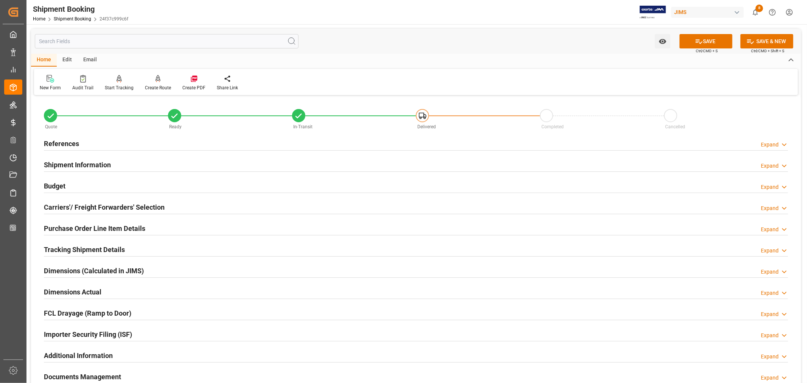
click at [58, 141] on h2 "References" at bounding box center [61, 143] width 35 height 10
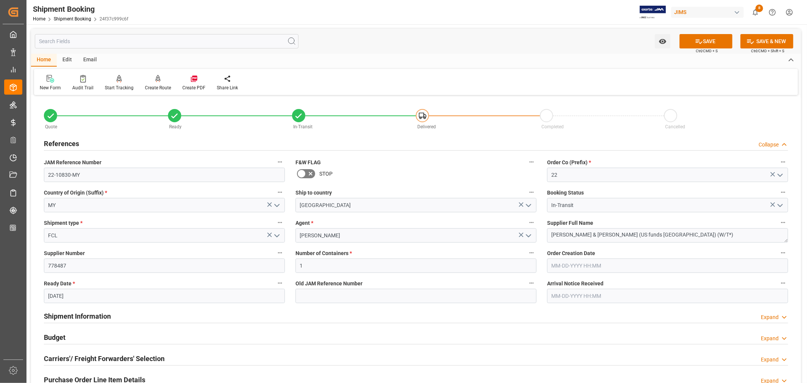
click at [58, 141] on h2 "References" at bounding box center [61, 143] width 35 height 10
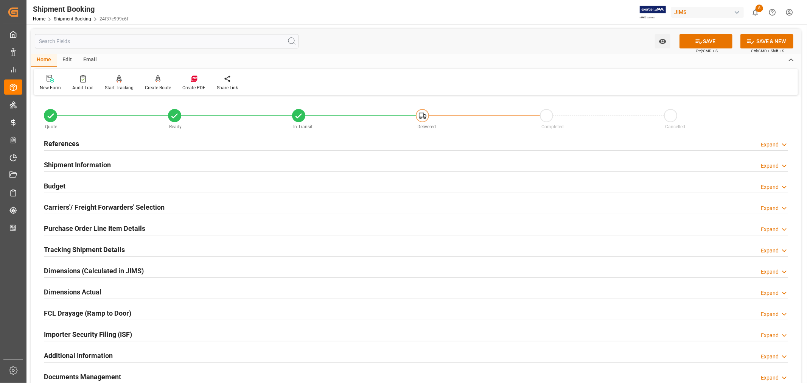
click at [73, 228] on h2 "Purchase Order Line Item Details" at bounding box center [94, 228] width 101 height 10
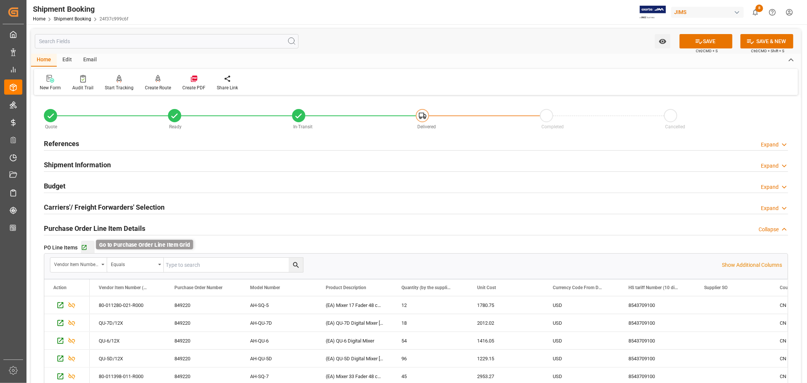
click at [84, 248] on icon "button" at bounding box center [84, 247] width 6 height 6
click at [59, 141] on h2 "References" at bounding box center [61, 143] width 35 height 10
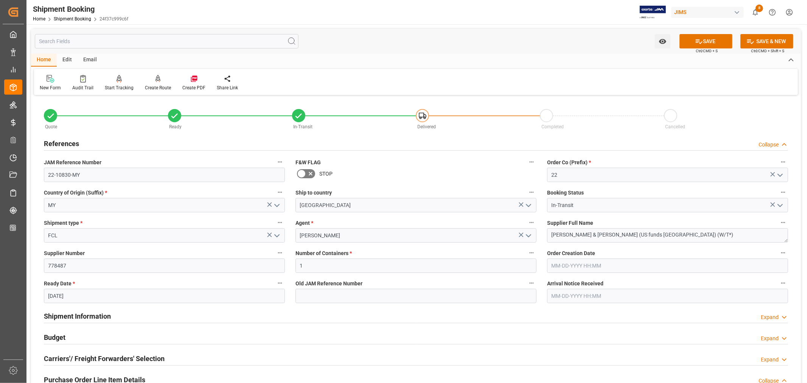
click at [59, 141] on h2 "References" at bounding box center [61, 143] width 35 height 10
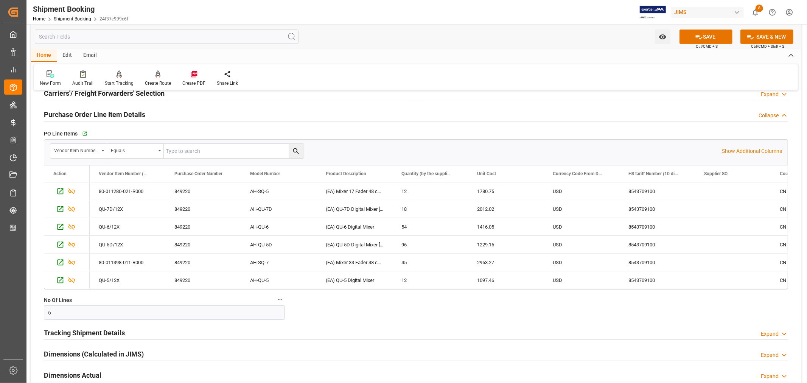
scroll to position [126, 0]
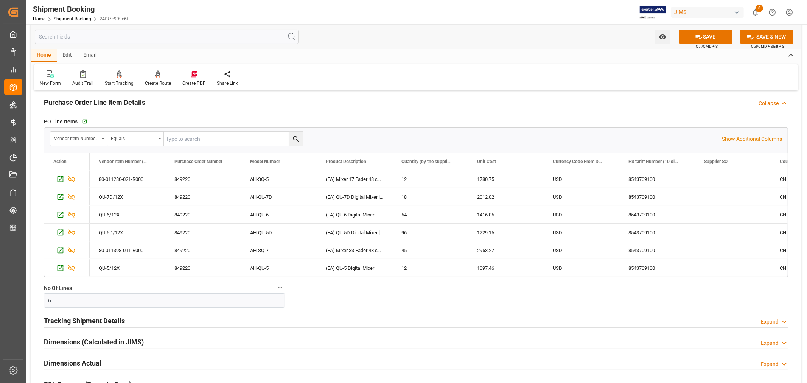
click at [119, 103] on h2 "Purchase Order Line Item Details" at bounding box center [94, 102] width 101 height 10
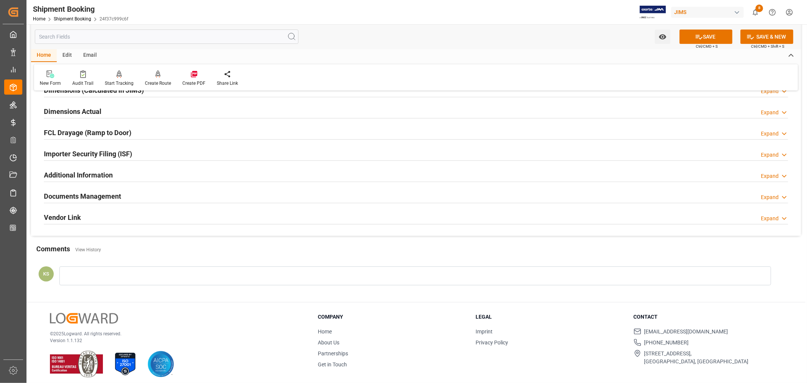
scroll to position [186, 0]
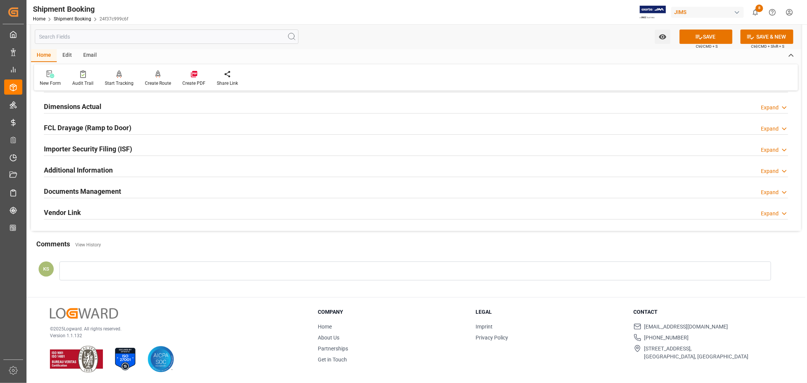
drag, startPoint x: 183, startPoint y: 190, endPoint x: 240, endPoint y: 187, distance: 57.6
click at [183, 190] on div "Documents Management Expand" at bounding box center [416, 190] width 744 height 14
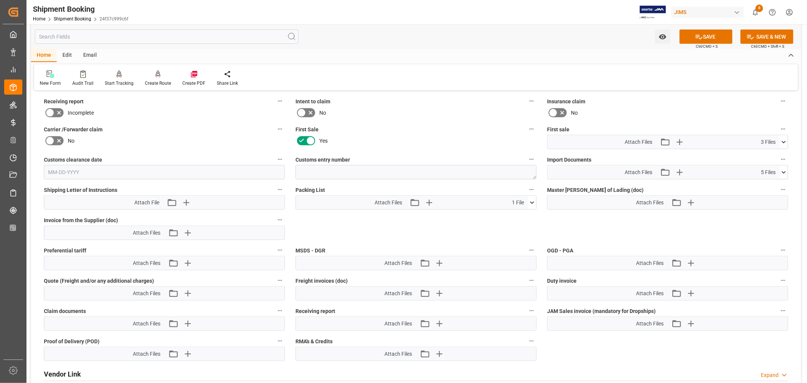
scroll to position [354, 0]
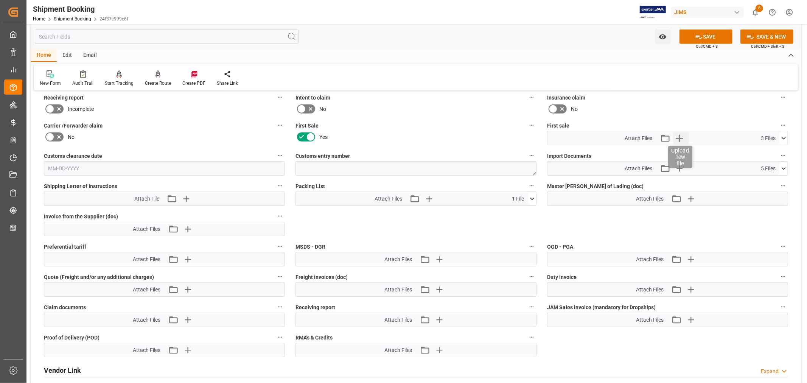
click at [679, 134] on icon "button" at bounding box center [679, 138] width 12 height 12
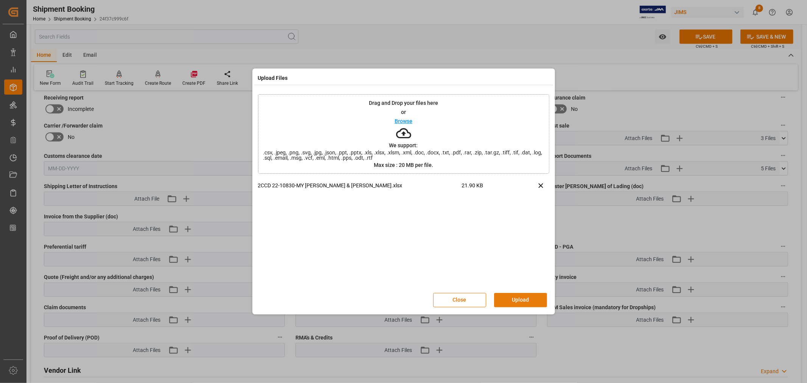
click at [512, 299] on button "Upload" at bounding box center [520, 300] width 53 height 14
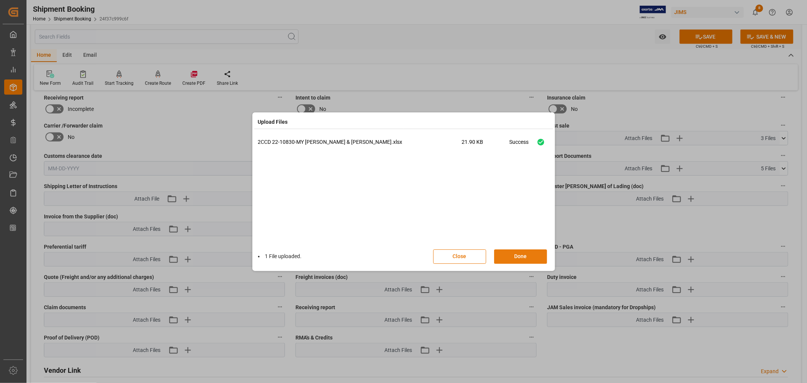
click at [519, 253] on button "Done" at bounding box center [520, 256] width 53 height 14
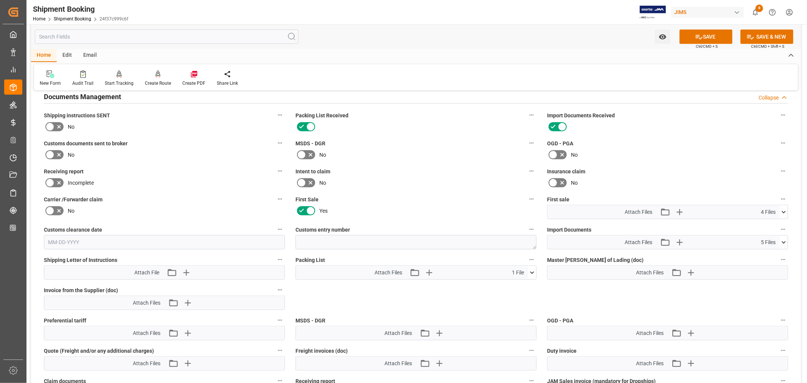
scroll to position [270, 0]
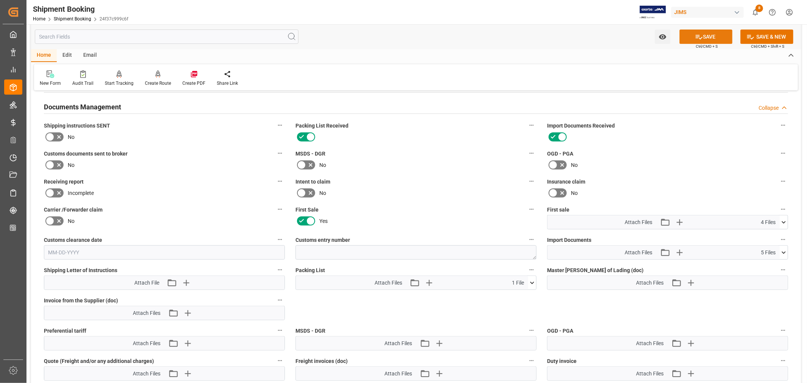
click at [708, 39] on button "SAVE" at bounding box center [705, 37] width 53 height 14
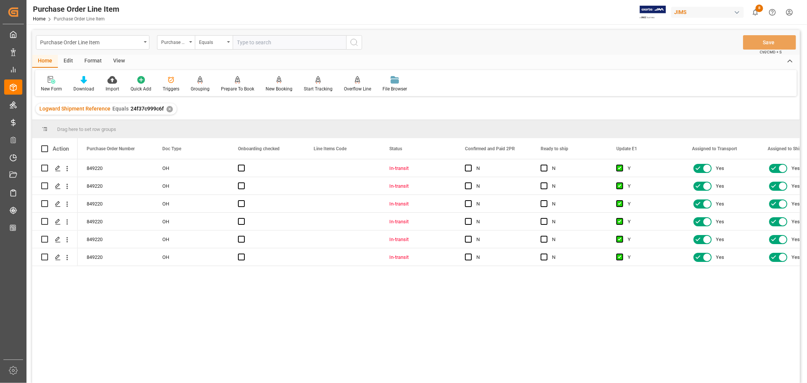
click at [118, 61] on div "View" at bounding box center [118, 61] width 23 height 13
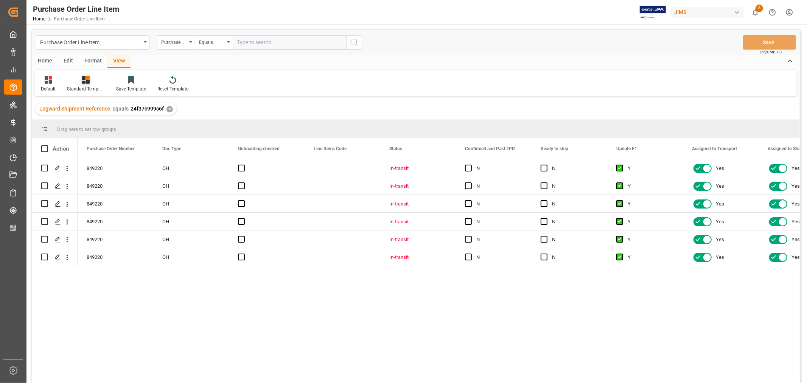
click at [90, 81] on div at bounding box center [86, 80] width 38 height 8
click at [309, 163] on div "Press SPACE to select this row." at bounding box center [343, 167] width 76 height 17
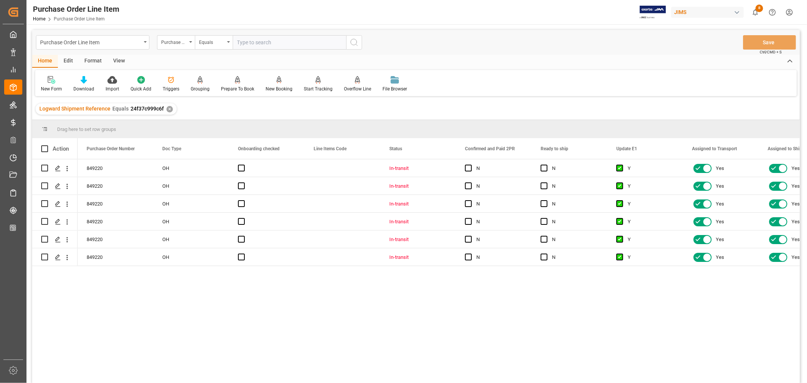
click at [120, 62] on div "View" at bounding box center [118, 61] width 23 height 13
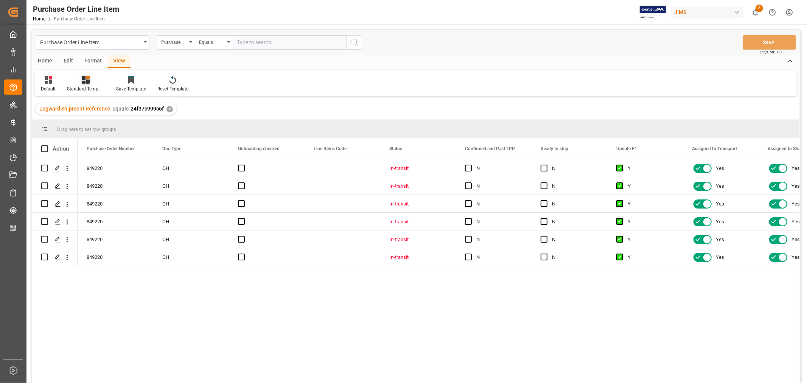
click at [86, 85] on div "Standard Templates" at bounding box center [85, 84] width 49 height 17
click at [90, 121] on div "HS listing USA" at bounding box center [106, 122] width 66 height 8
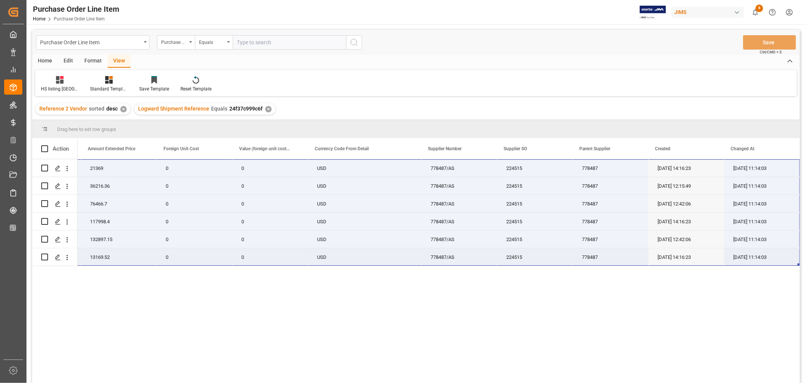
drag, startPoint x: 100, startPoint y: 165, endPoint x: 768, endPoint y: 259, distance: 675.5
click at [768, 259] on div "22-10830-MY 12 1780.75 21369 0 0 USD 778487/AS 224515 778487 09-23-2025 14:16:2…" at bounding box center [138, 212] width 1324 height 107
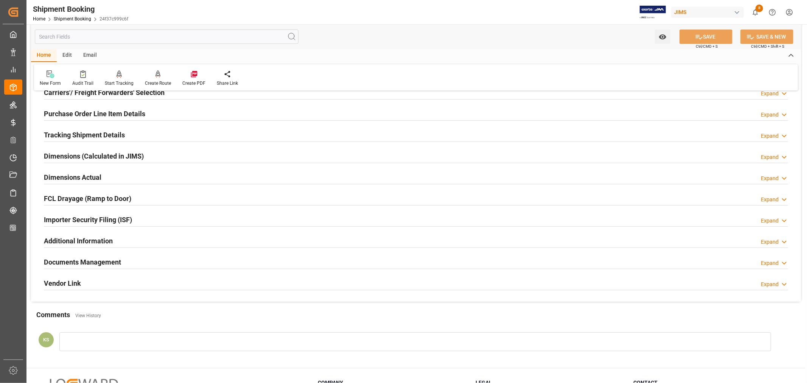
scroll to position [186, 0]
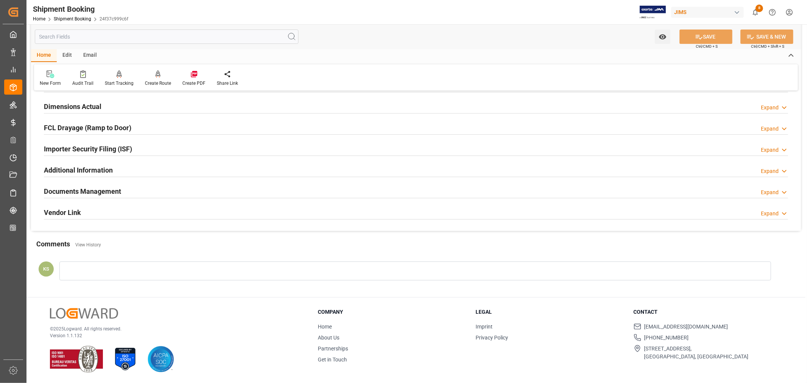
click at [108, 182] on div "Documents Management Expand" at bounding box center [416, 191] width 755 height 21
click at [111, 188] on h2 "Documents Management" at bounding box center [82, 191] width 77 height 10
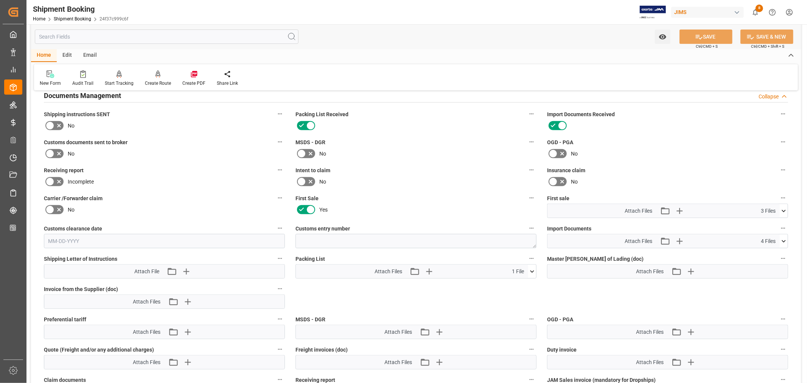
scroll to position [354, 0]
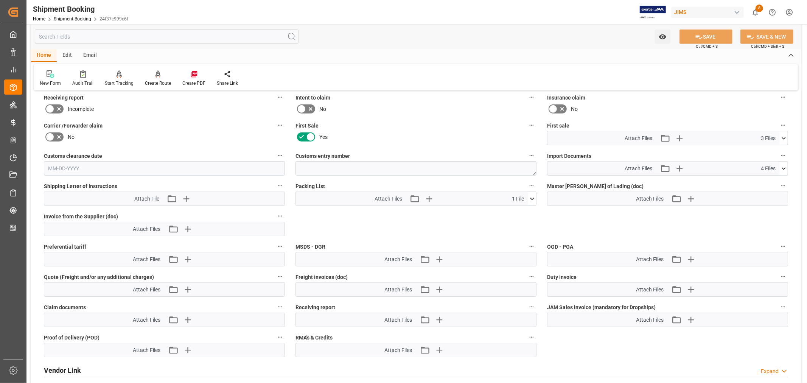
click at [785, 167] on icon at bounding box center [784, 168] width 4 height 2
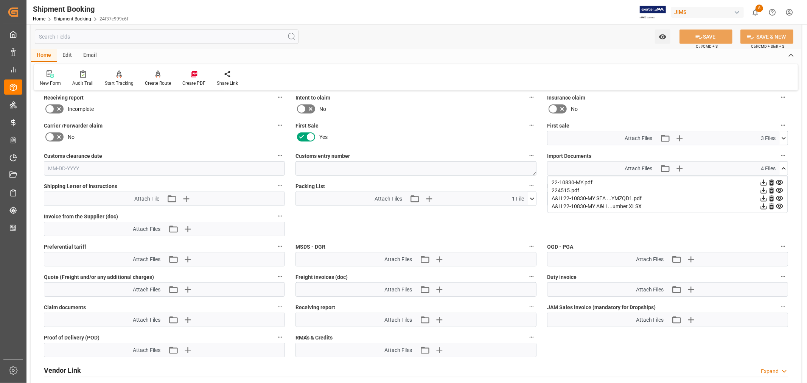
click at [785, 166] on icon at bounding box center [784, 169] width 8 height 8
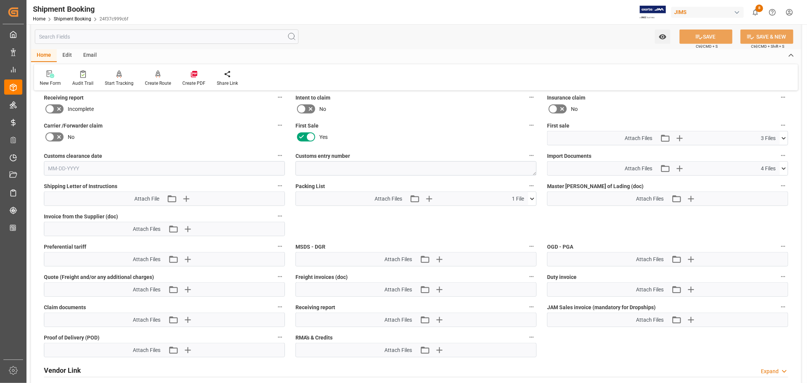
click at [782, 134] on icon at bounding box center [784, 138] width 8 height 8
click at [678, 135] on icon "button" at bounding box center [679, 138] width 12 height 12
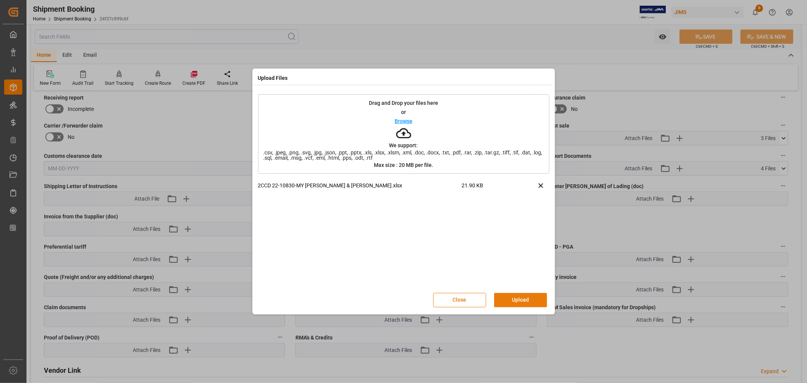
click at [520, 299] on button "Upload" at bounding box center [520, 300] width 53 height 14
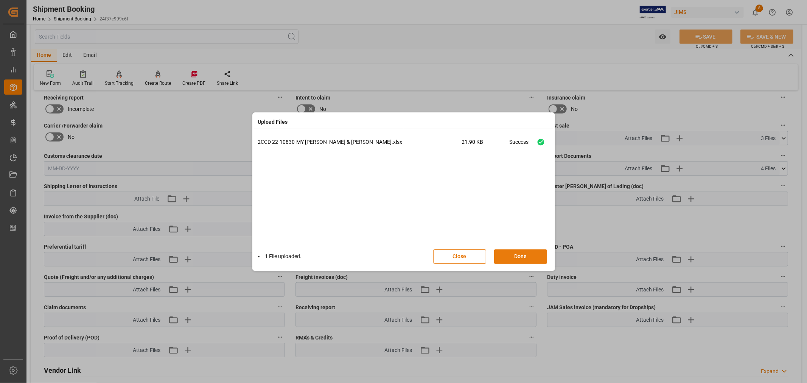
click at [519, 254] on button "Done" at bounding box center [520, 256] width 53 height 14
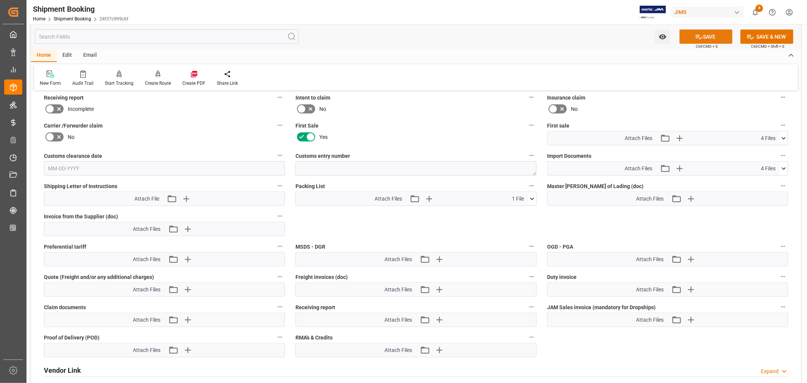
click at [704, 36] on button "SAVE" at bounding box center [705, 37] width 53 height 14
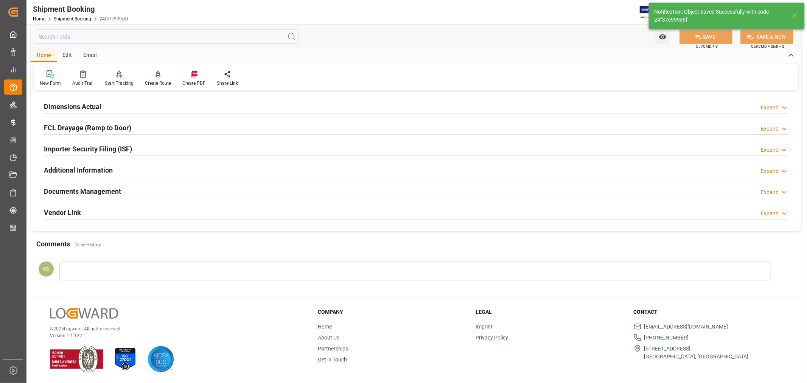
scroll to position [186, 0]
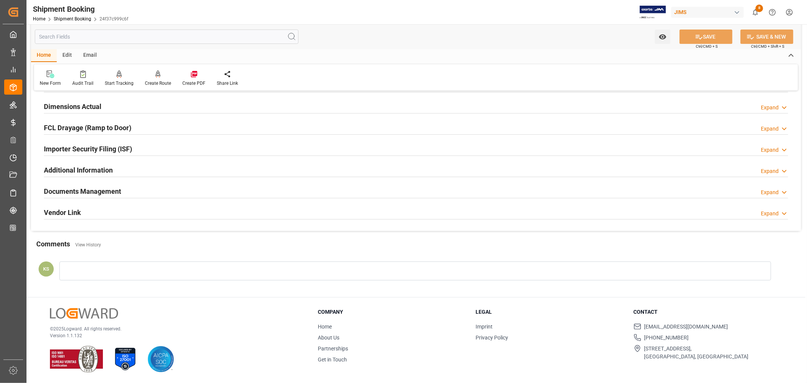
click at [277, 191] on div "Documents Management Expand" at bounding box center [416, 190] width 744 height 14
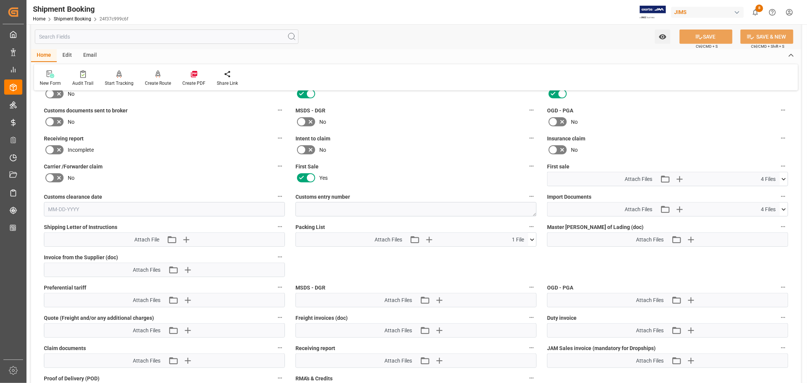
scroll to position [312, 0]
click at [784, 180] on icon at bounding box center [784, 180] width 8 height 8
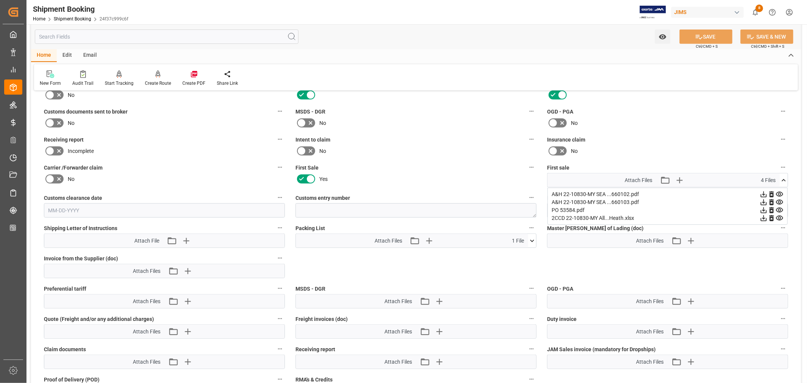
click at [784, 180] on icon at bounding box center [784, 180] width 8 height 8
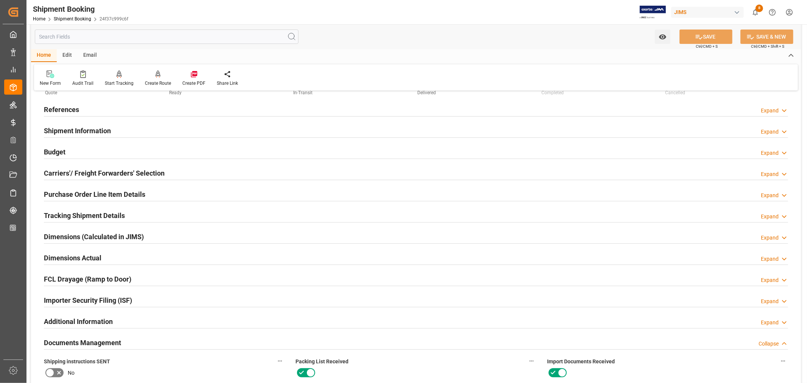
scroll to position [0, 0]
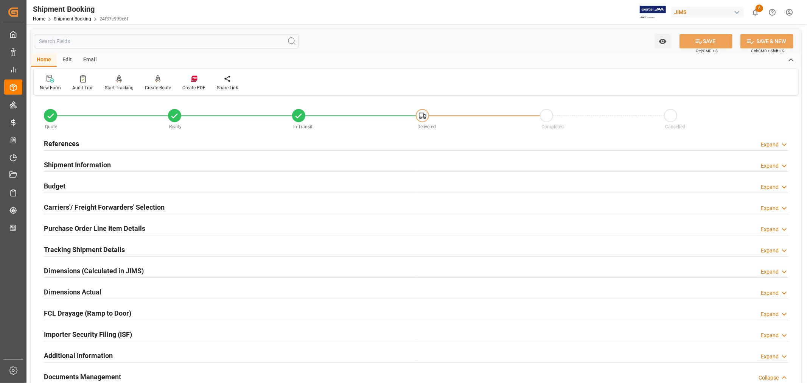
click at [68, 144] on h2 "References" at bounding box center [61, 143] width 35 height 10
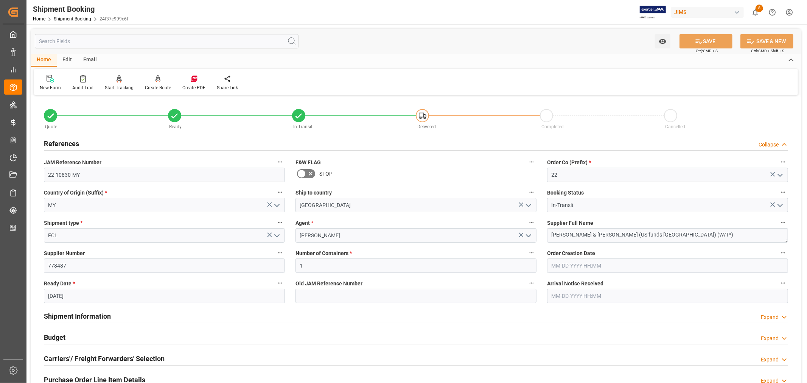
click at [68, 144] on h2 "References" at bounding box center [61, 143] width 35 height 10
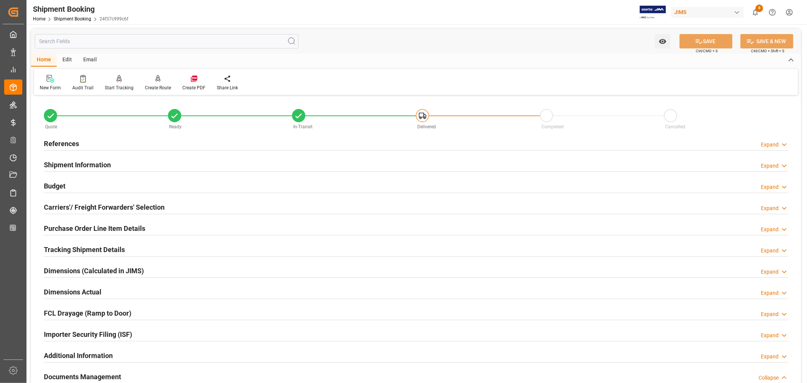
click at [57, 182] on h2 "Budget" at bounding box center [55, 186] width 22 height 10
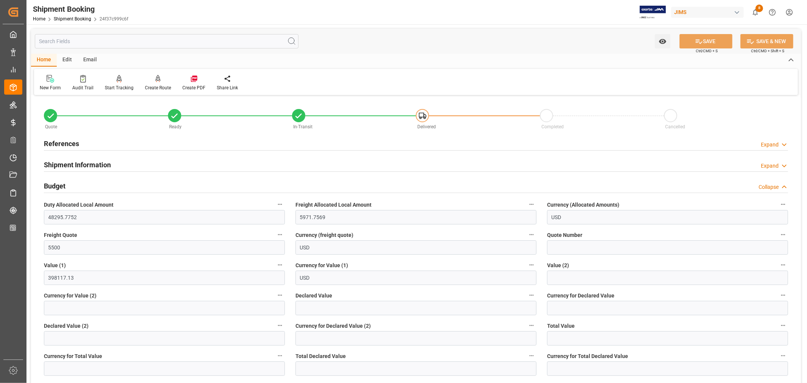
click at [76, 187] on div "Budget Collapse" at bounding box center [416, 185] width 744 height 14
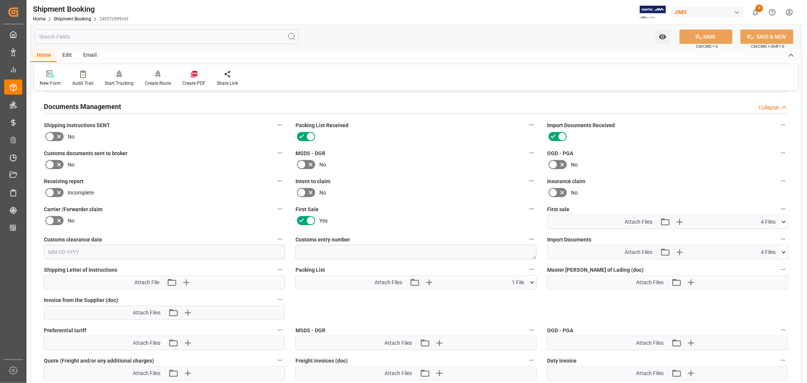
scroll to position [294, 0]
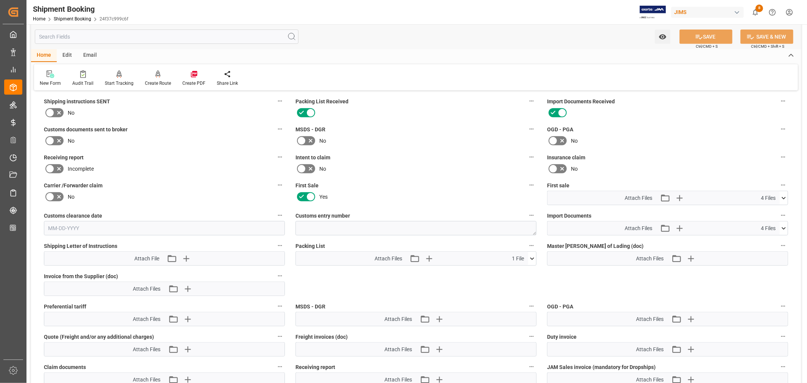
click at [50, 138] on icon at bounding box center [49, 140] width 9 height 9
click at [0, 0] on input "checkbox" at bounding box center [0, 0] width 0 height 0
click at [705, 37] on button "SAVE" at bounding box center [705, 37] width 53 height 14
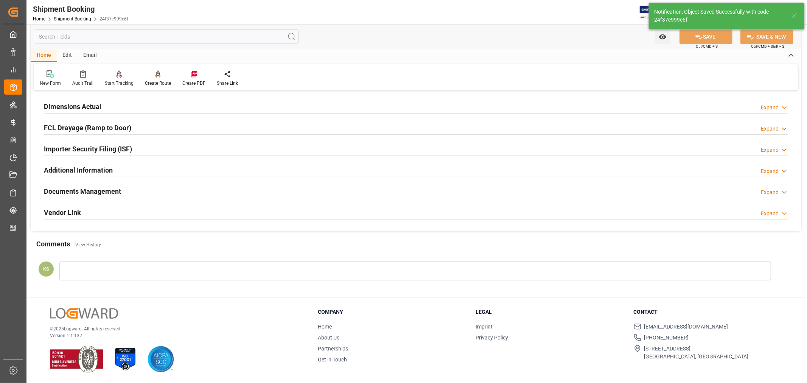
scroll to position [186, 0]
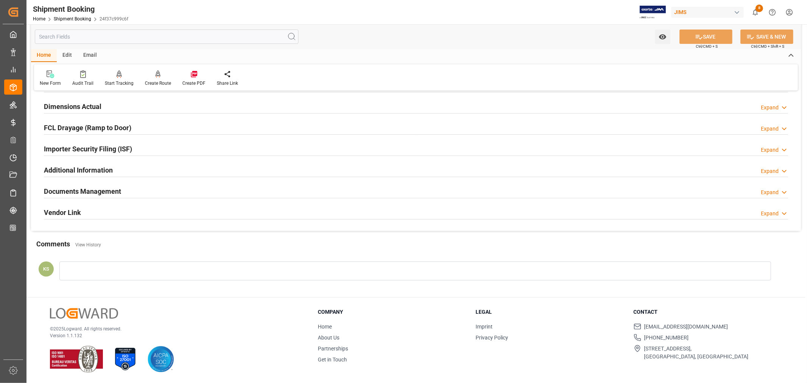
click at [263, 137] on div "FCL Drayage (Ramp to Door) Expand" at bounding box center [416, 127] width 755 height 21
click at [206, 190] on div "Documents Management Expand" at bounding box center [416, 190] width 744 height 14
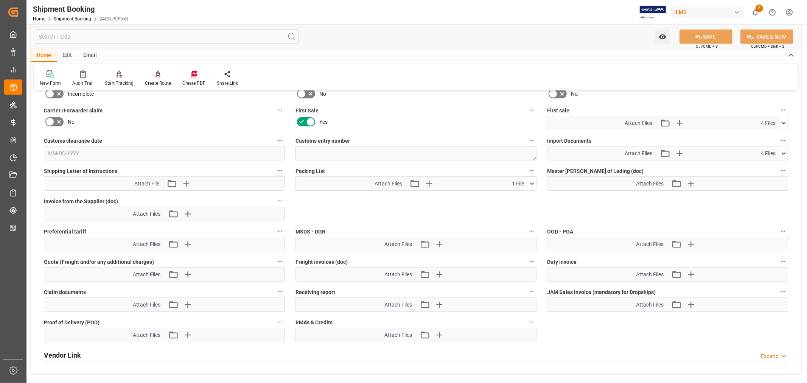
scroll to position [378, 0]
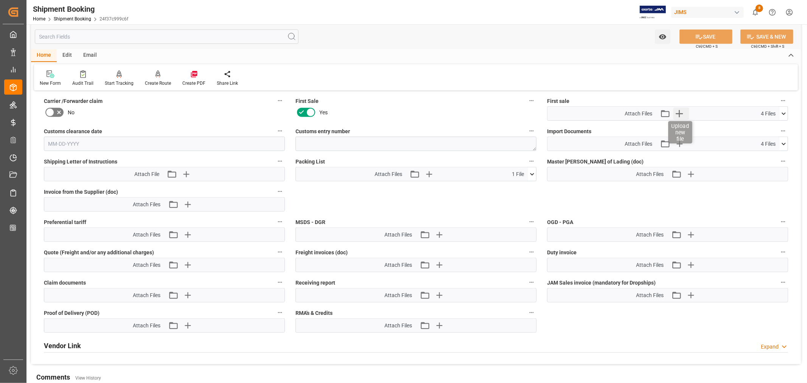
click at [679, 111] on icon "button" at bounding box center [679, 113] width 7 height 7
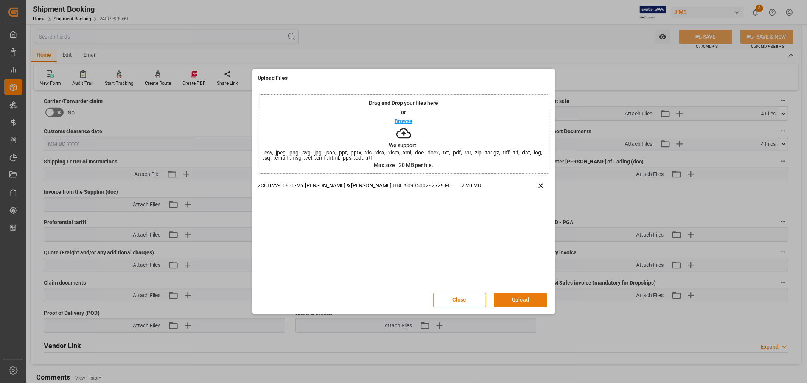
click at [515, 297] on button "Upload" at bounding box center [520, 300] width 53 height 14
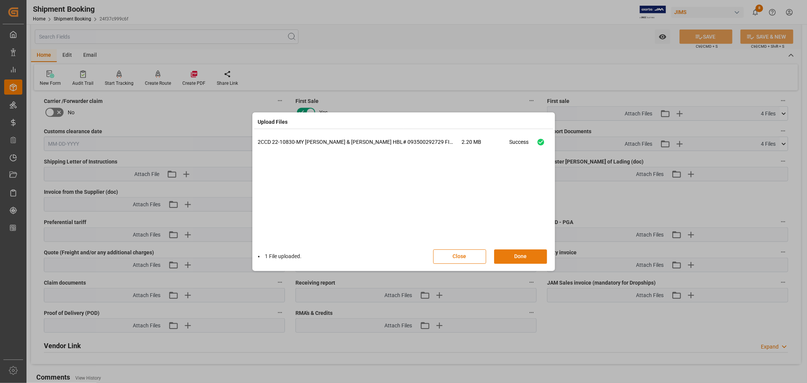
click at [515, 258] on button "Done" at bounding box center [520, 256] width 53 height 14
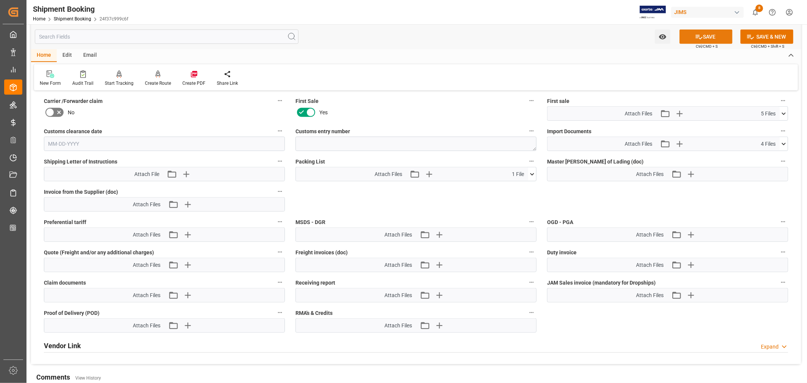
click at [707, 38] on button "SAVE" at bounding box center [705, 37] width 53 height 14
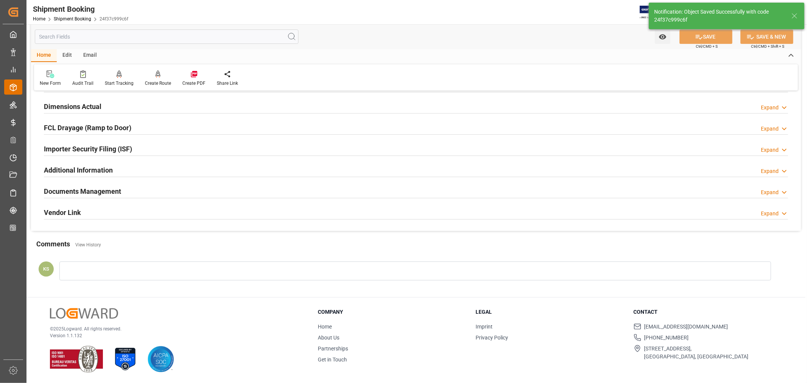
scroll to position [54, 0]
